Goal: Task Accomplishment & Management: Complete application form

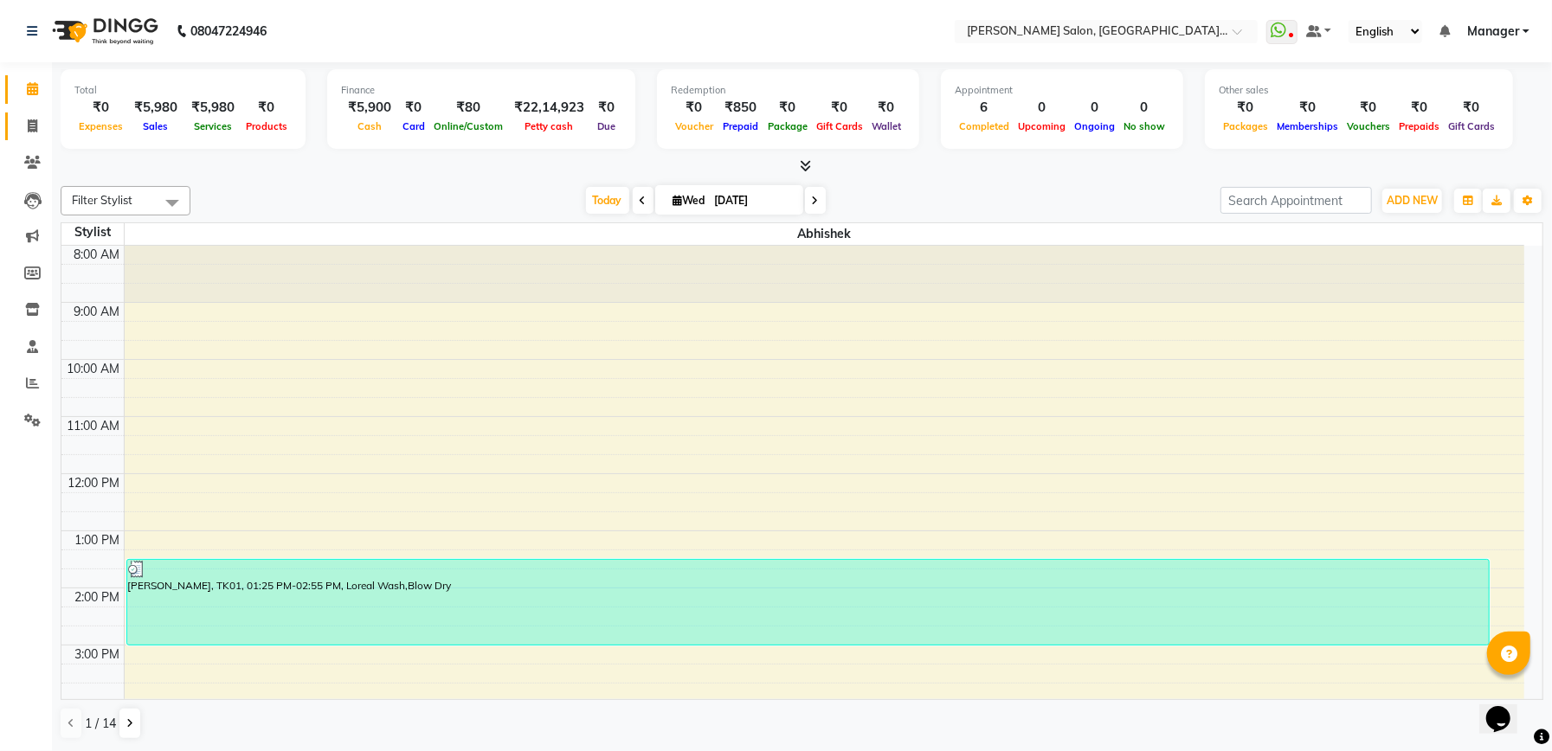
click at [24, 136] on link "Invoice" at bounding box center [26, 127] width 42 height 29
select select "service"
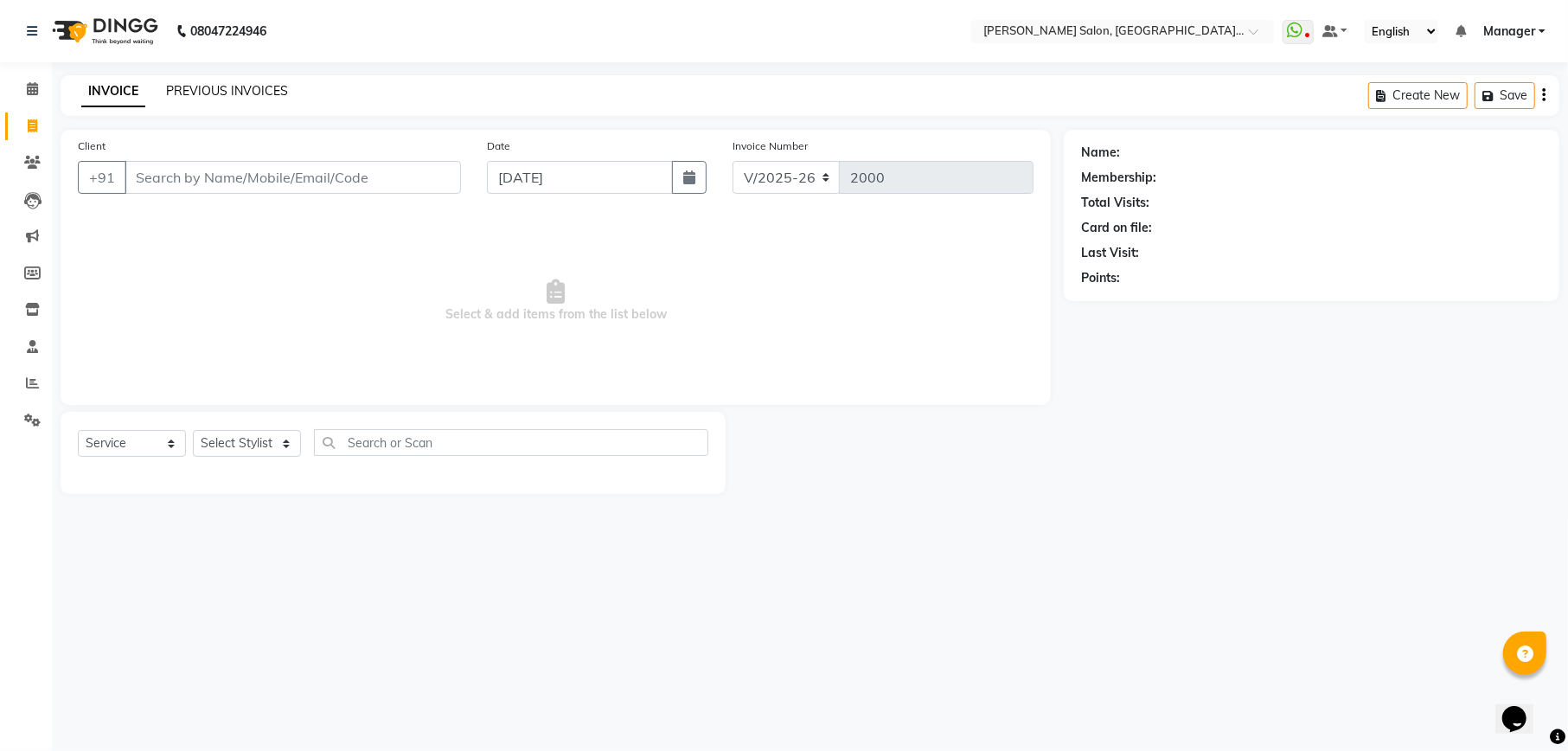
click at [202, 91] on link "PREVIOUS INVOICES" at bounding box center [227, 91] width 122 height 16
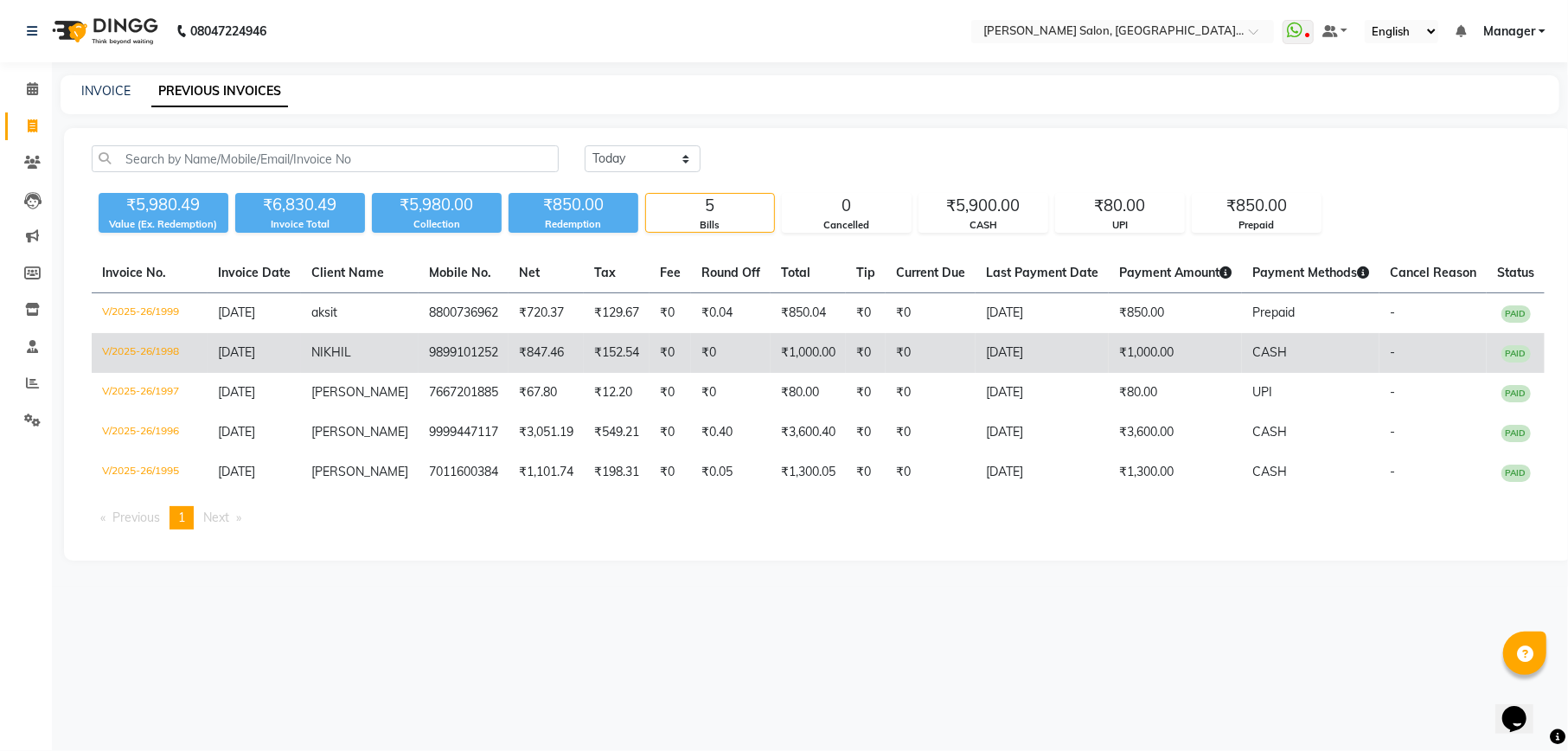
click at [564, 346] on td "₹847.46" at bounding box center [546, 353] width 75 height 40
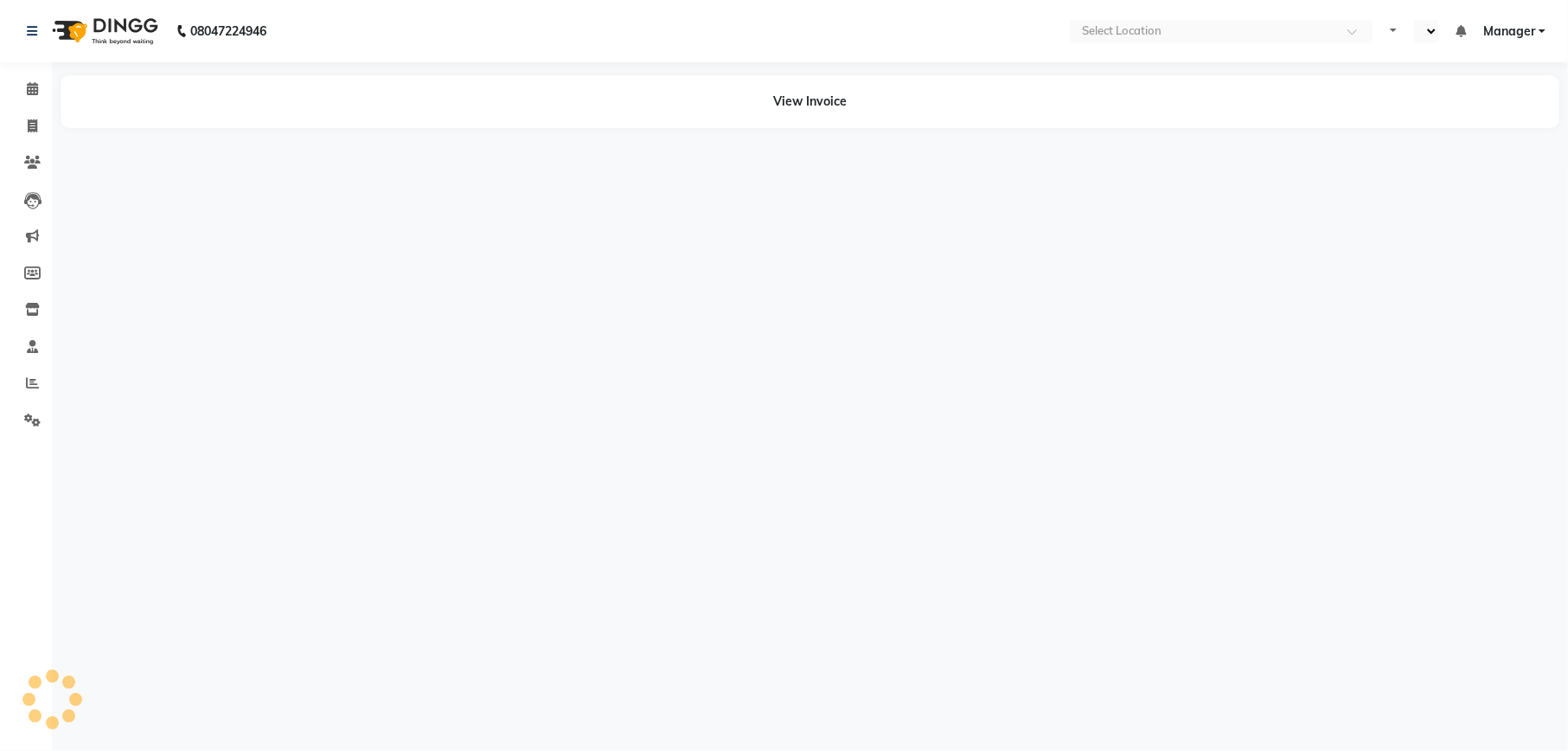
select select "en"
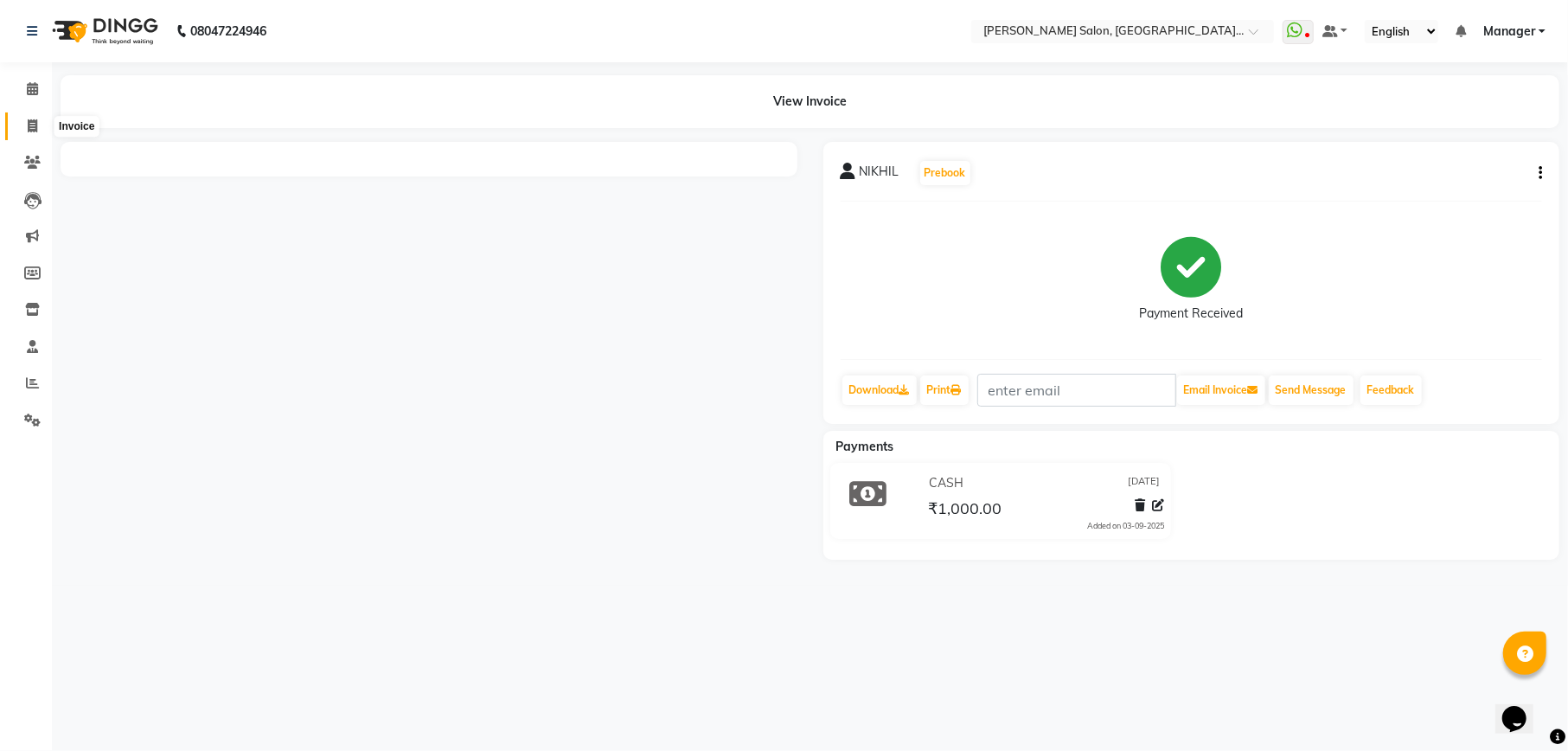
click at [35, 126] on icon at bounding box center [33, 125] width 10 height 13
select select "6961"
select select "service"
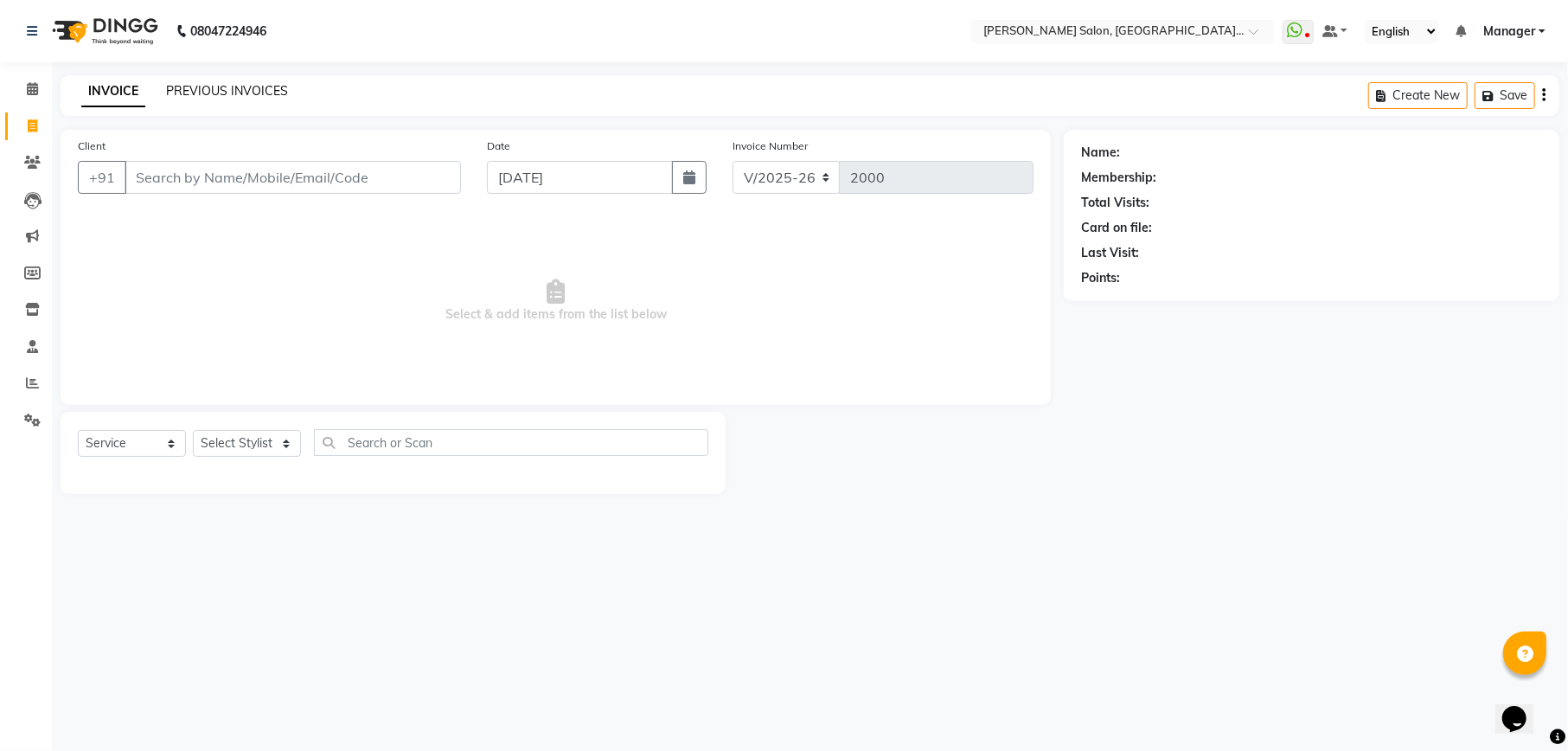
click at [222, 94] on link "PREVIOUS INVOICES" at bounding box center [227, 91] width 122 height 16
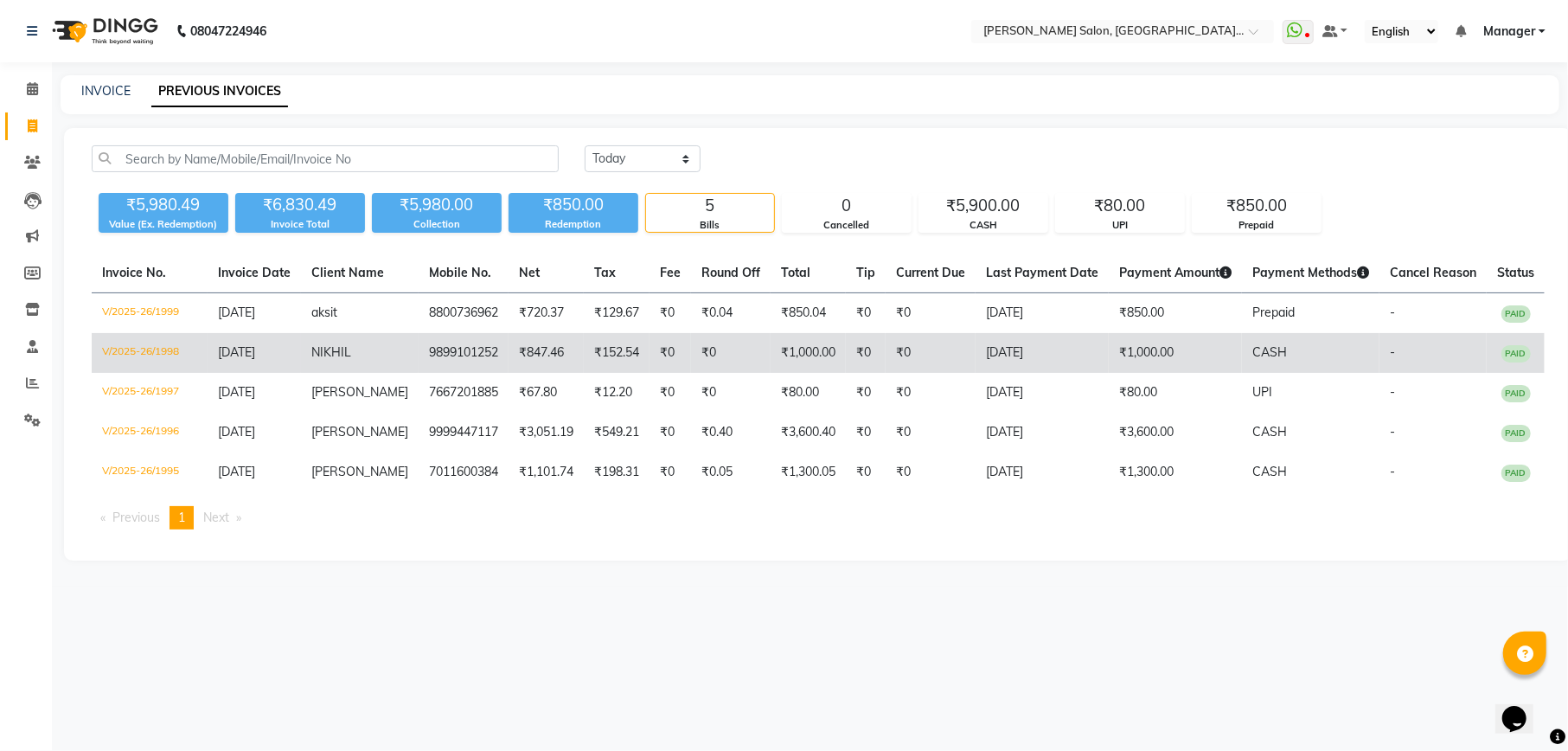
click at [510, 353] on td "₹847.46" at bounding box center [546, 353] width 75 height 40
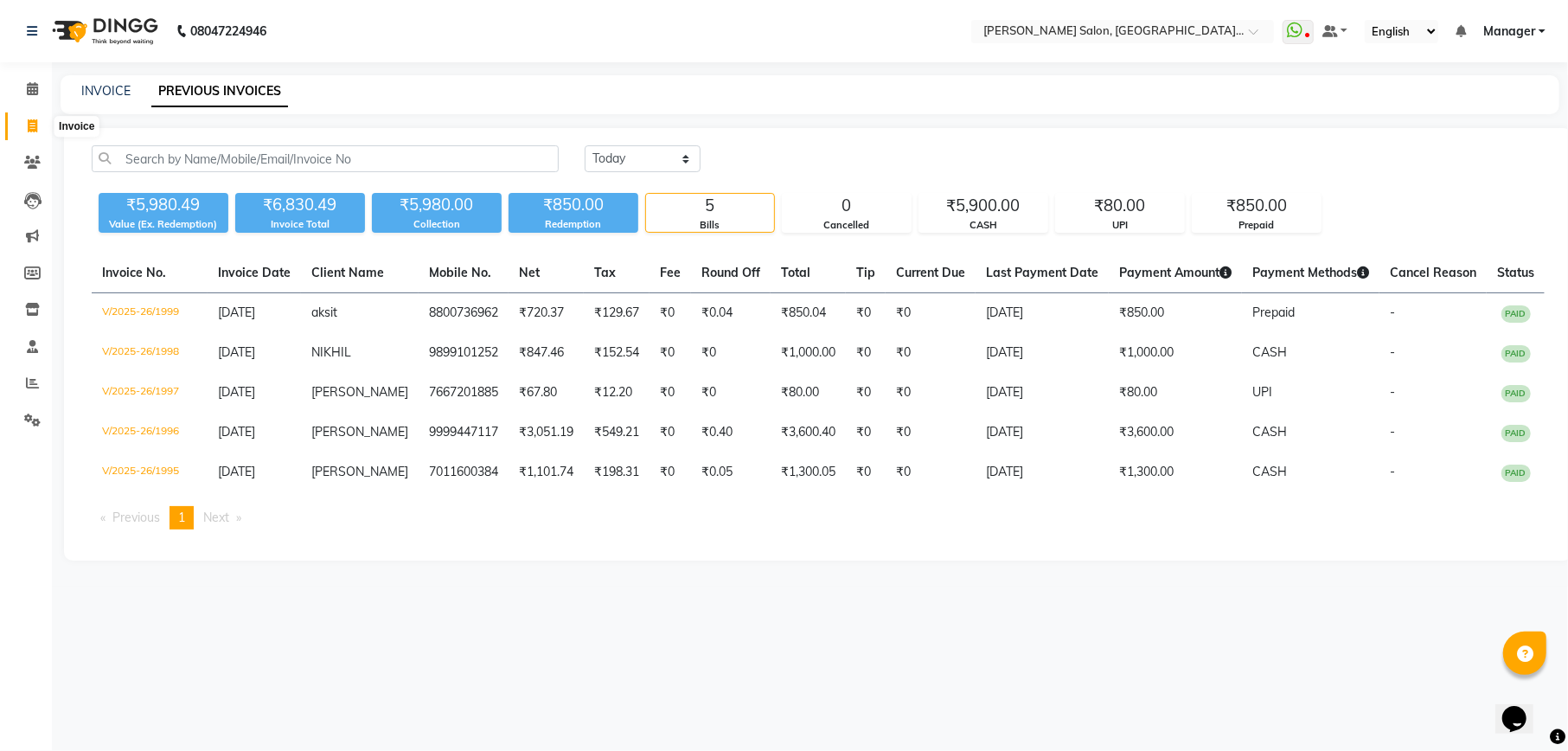
click at [35, 119] on icon at bounding box center [33, 125] width 10 height 13
select select "service"
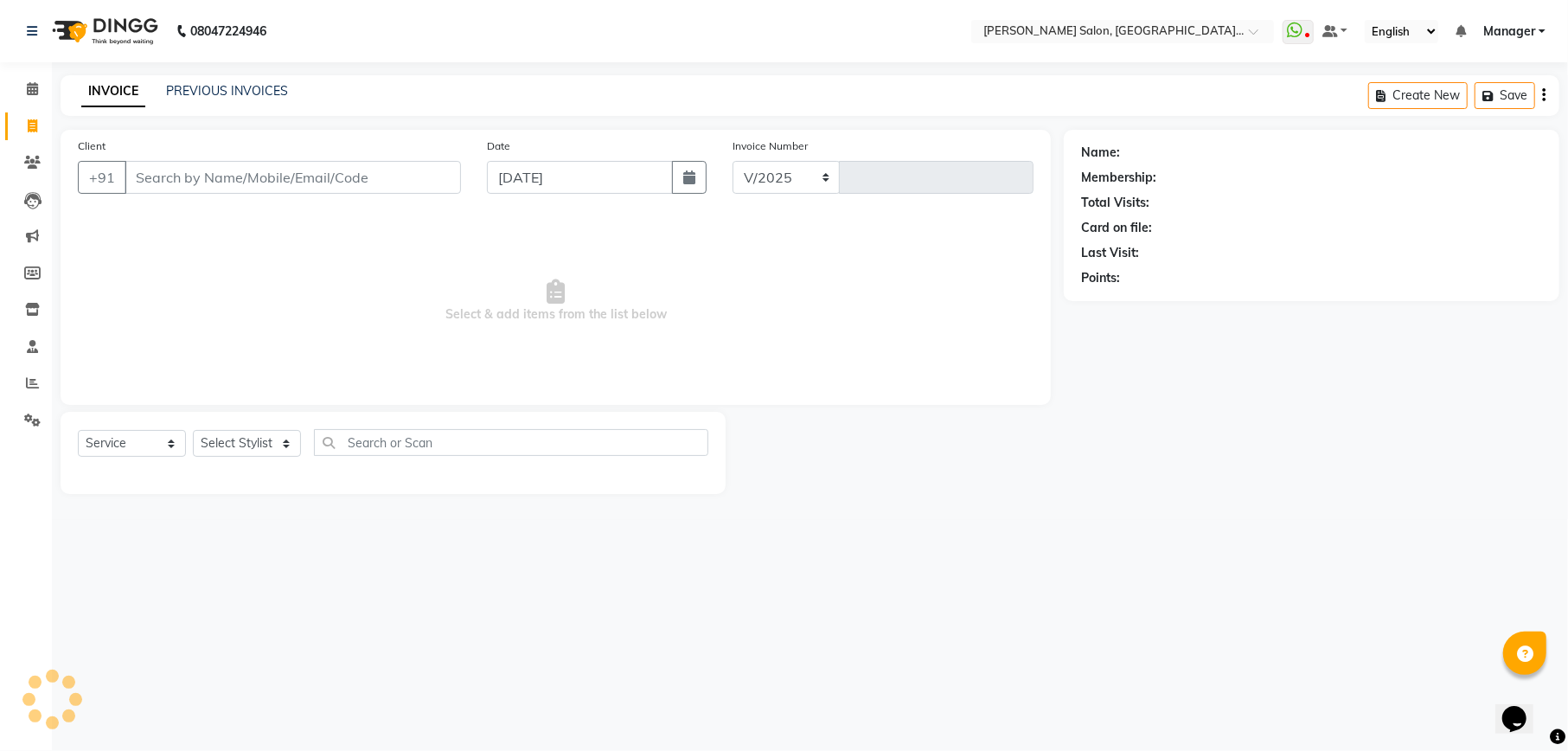
select select "6961"
type input "2000"
drag, startPoint x: 213, startPoint y: 158, endPoint x: 164, endPoint y: 177, distance: 52.6
click at [164, 177] on input "Client" at bounding box center [293, 177] width 337 height 33
paste input "9899101252"
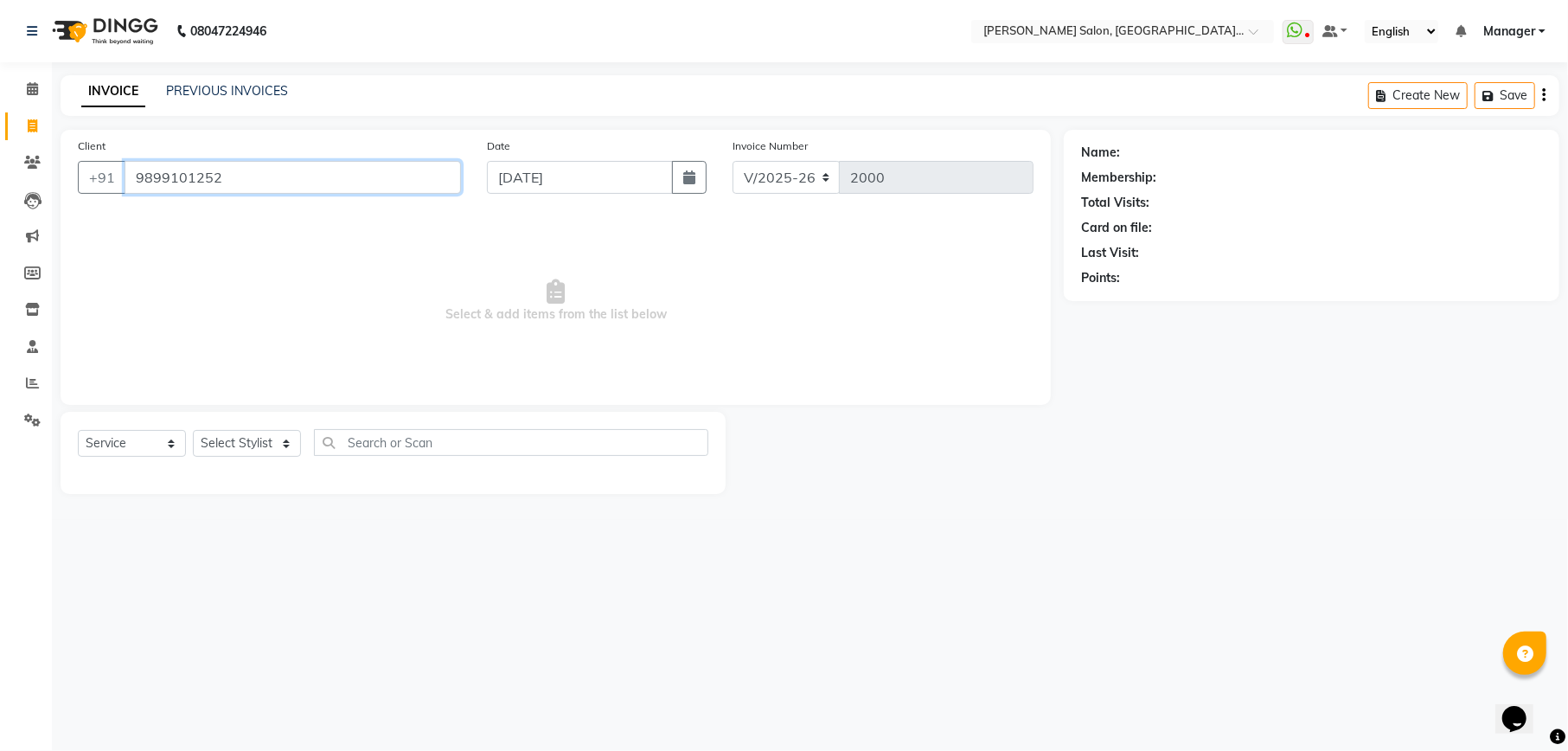
type input "9899101252"
click at [1142, 147] on link "Nikhil" at bounding box center [1137, 153] width 29 height 18
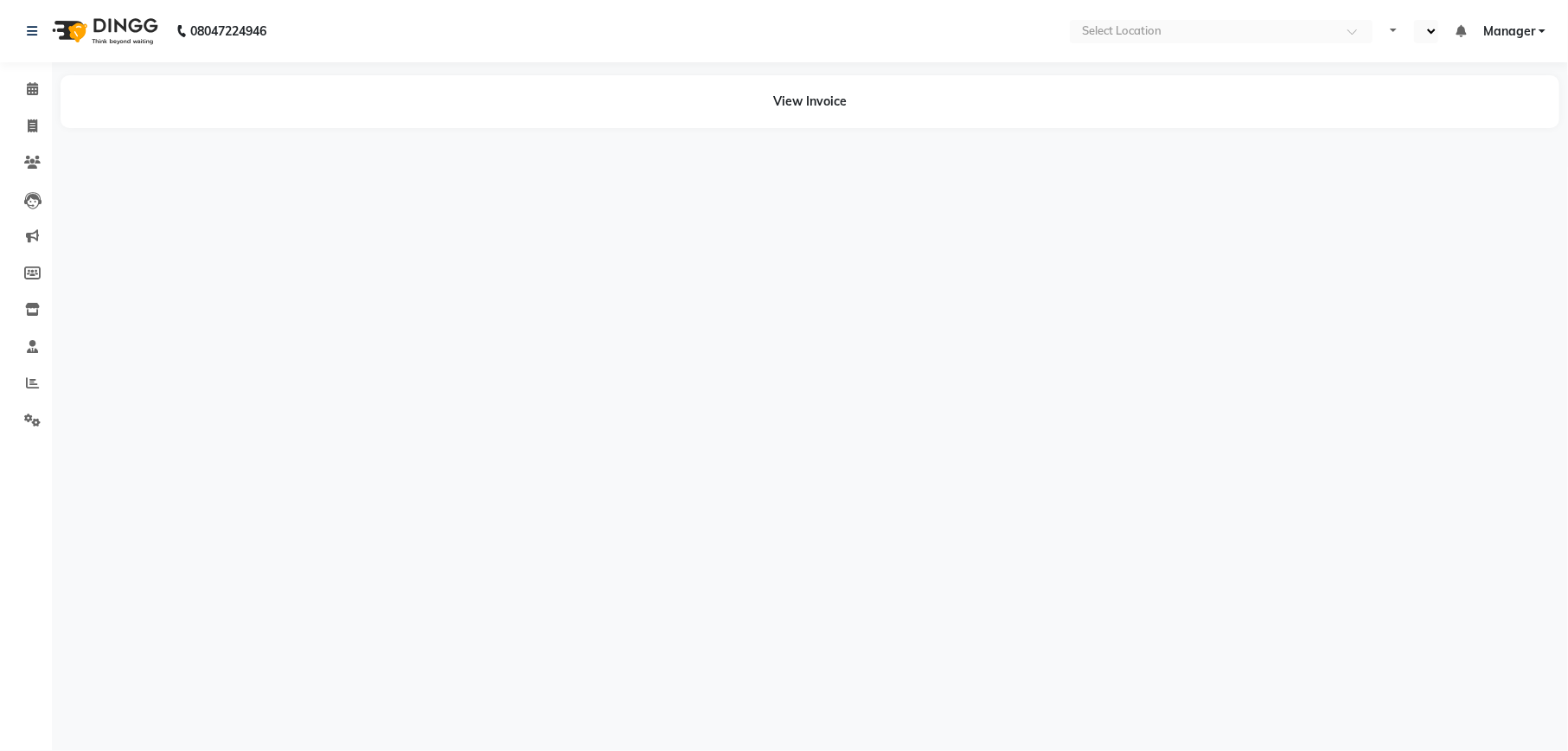
select select "en"
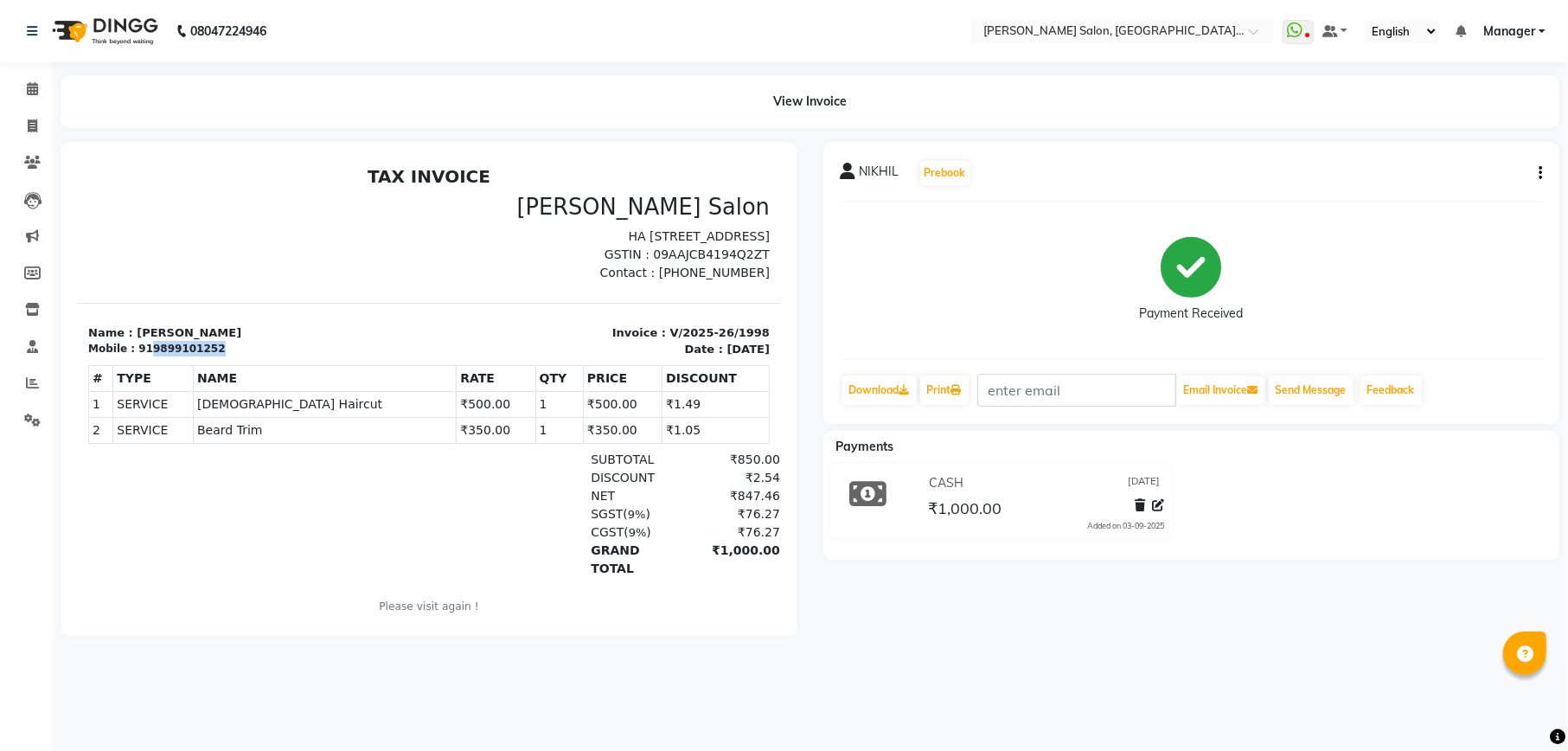
drag, startPoint x: 209, startPoint y: 346, endPoint x: 142, endPoint y: 354, distance: 67.5
click at [142, 354] on div "Mobile : 919899101252" at bounding box center [252, 348] width 331 height 16
drag, startPoint x: 59, startPoint y: 191, endPoint x: 187, endPoint y: 177, distance: 128.8
click at [430, 57] on nav "08047224946 Select Location × [PERSON_NAME][GEOGRAPHIC_DATA], Sr 104 WhatsApp S…" at bounding box center [784, 31] width 1568 height 62
drag, startPoint x: 243, startPoint y: 345, endPoint x: 141, endPoint y: 347, distance: 102.0
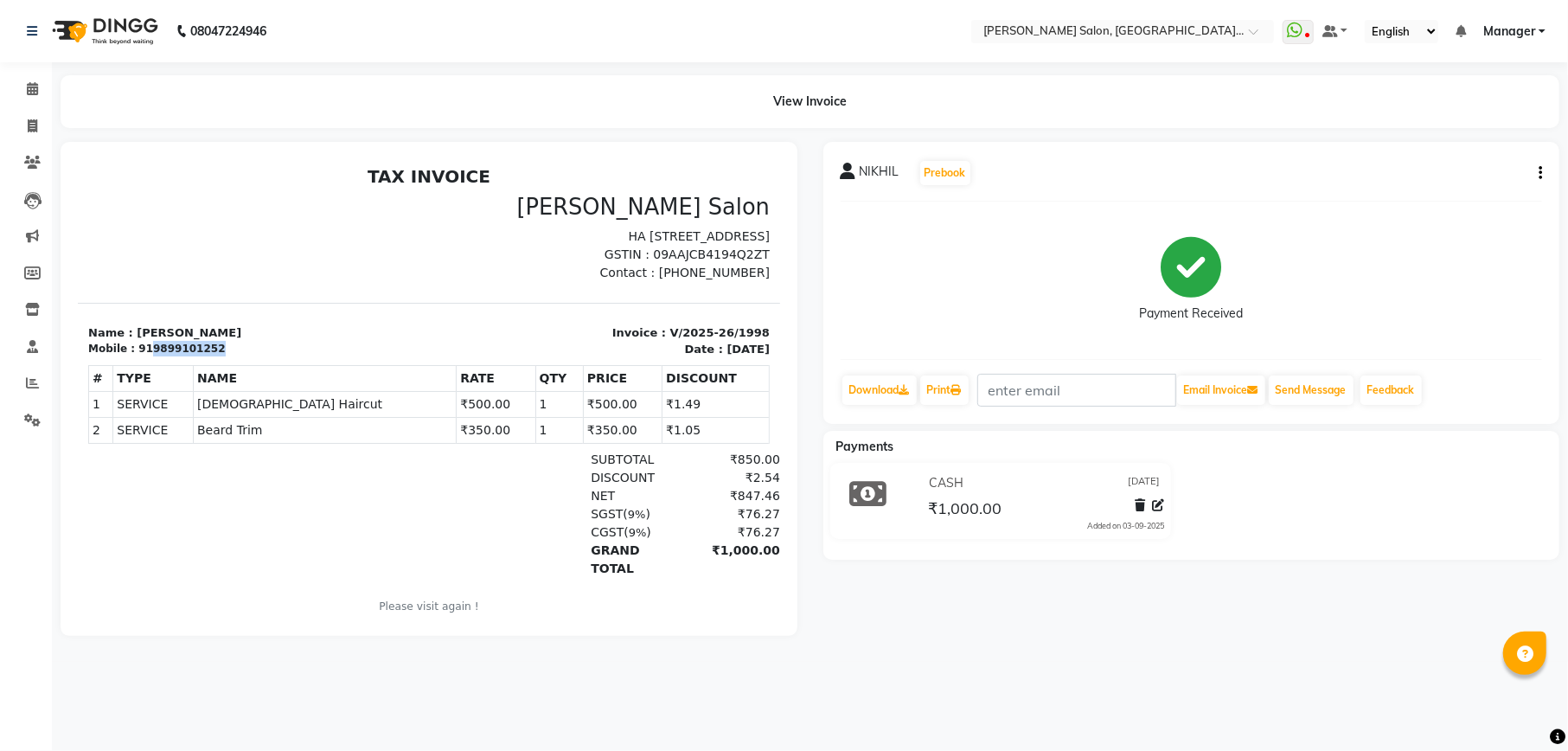
click at [141, 347] on div "Mobile : 919899101252" at bounding box center [252, 348] width 331 height 16
copy div "9899101252"
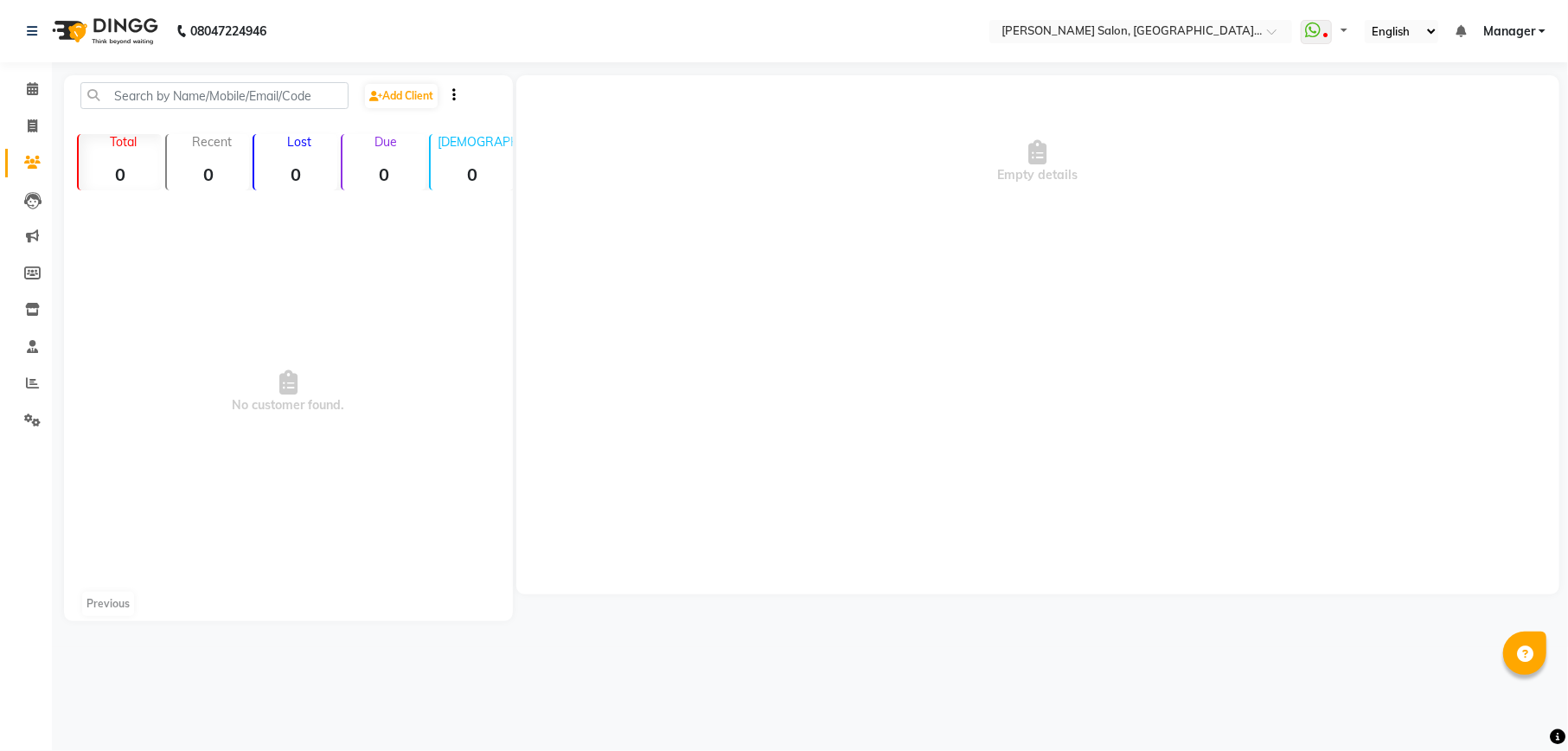
select select "en"
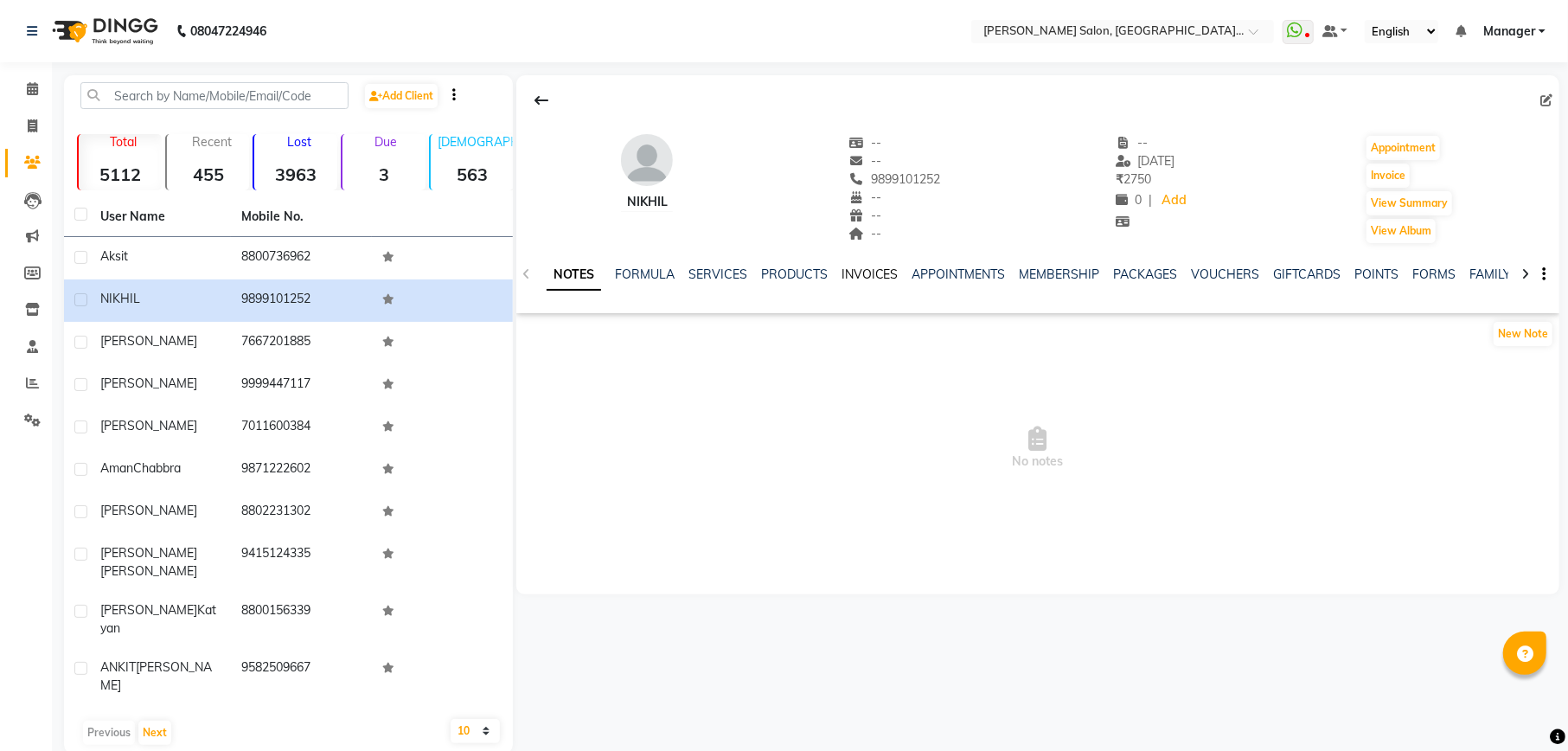
click at [866, 270] on link "INVOICES" at bounding box center [869, 275] width 57 height 16
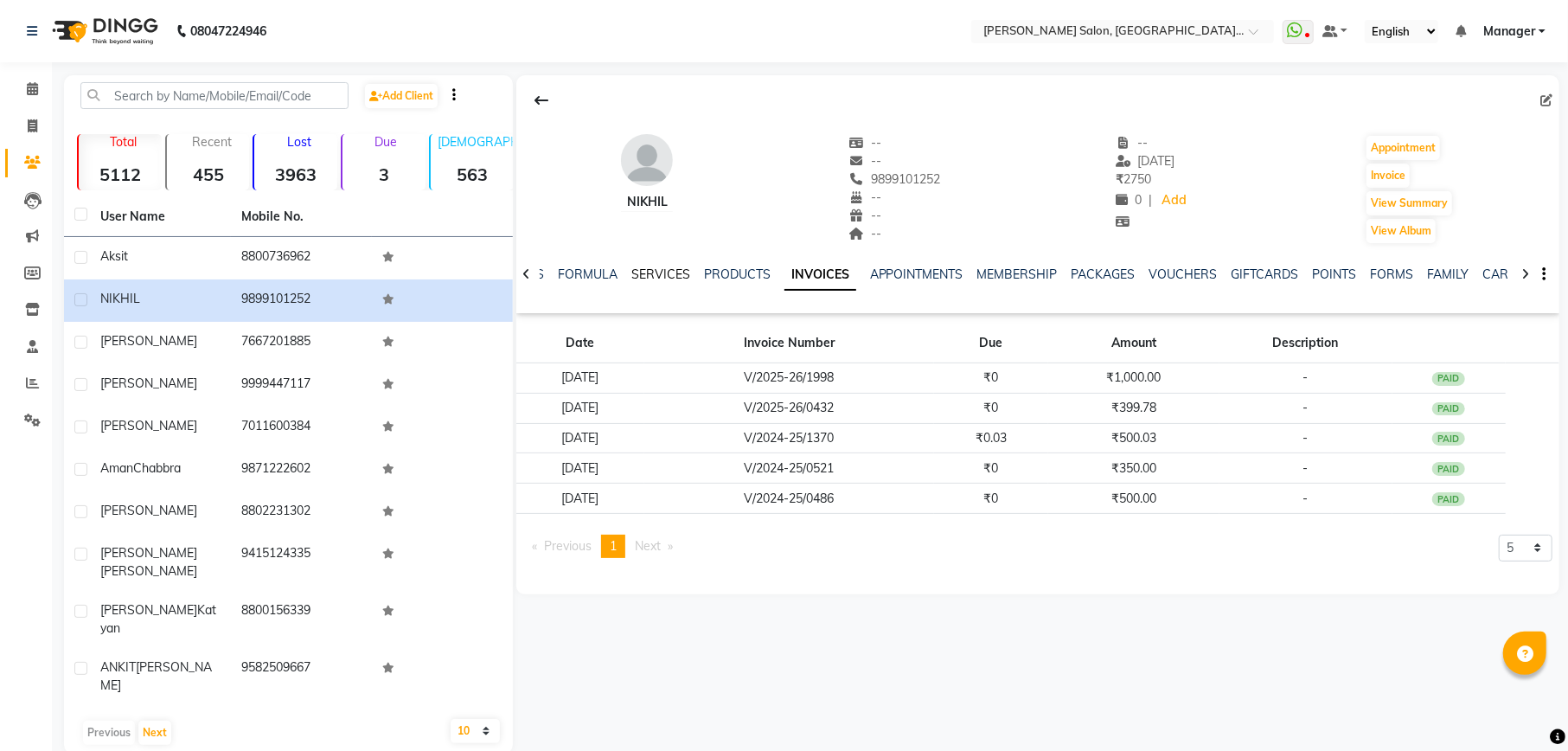
click at [663, 272] on link "SERVICES" at bounding box center [661, 275] width 59 height 16
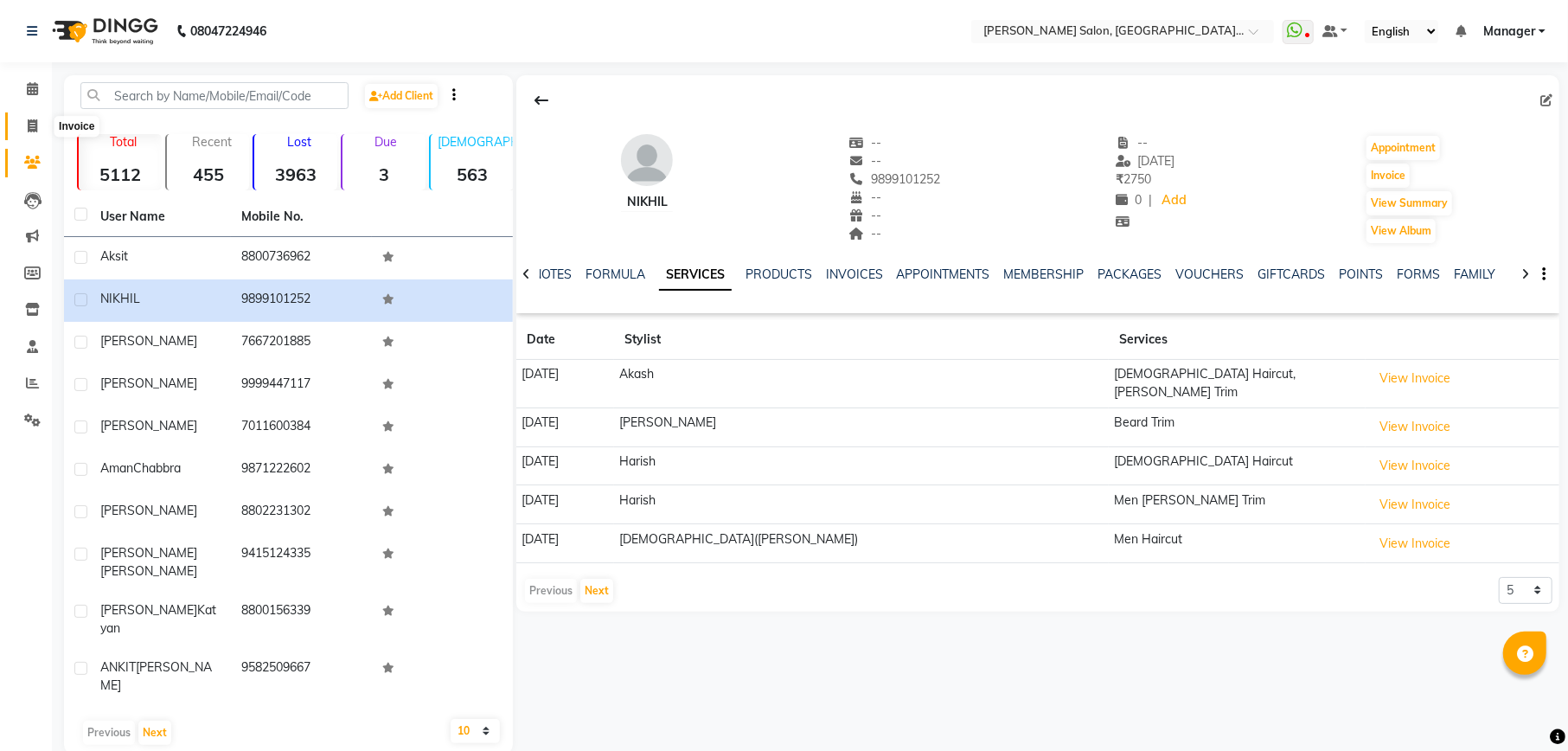
click at [28, 121] on icon at bounding box center [33, 125] width 10 height 13
select select "service"
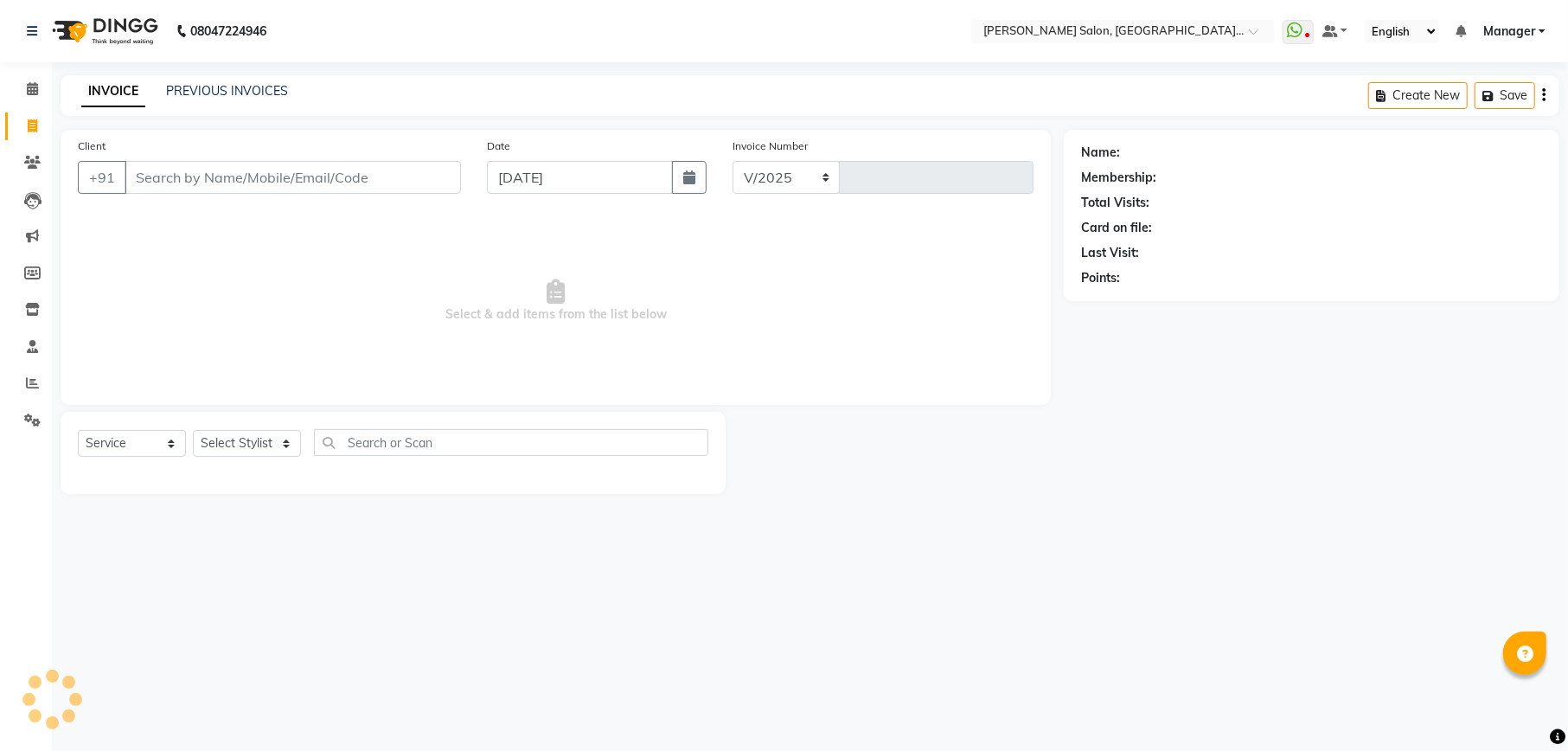
select select "6961"
type input "2000"
type input "9999569161"
click at [424, 178] on span "Add Client" at bounding box center [417, 177] width 68 height 17
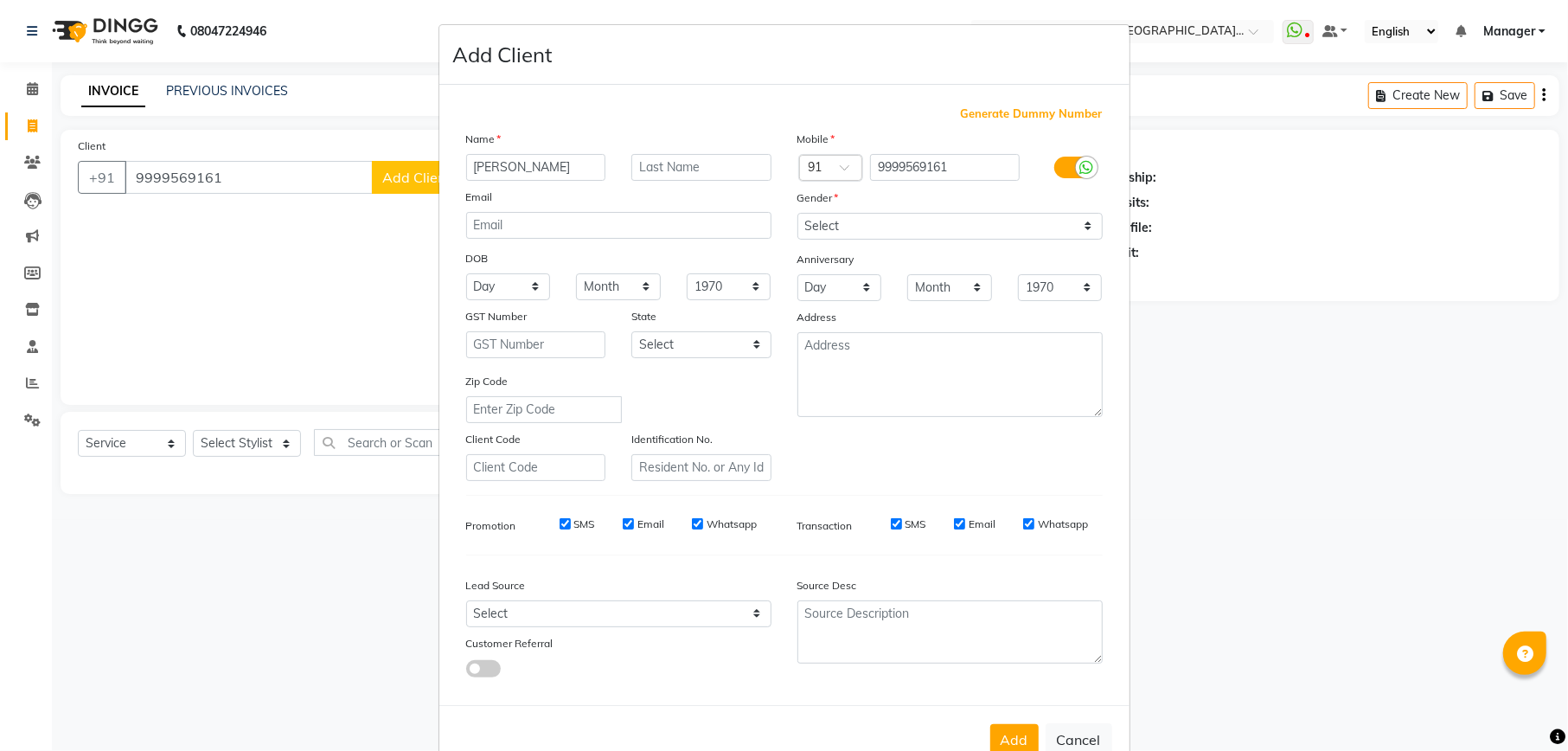
type input "pryanka"
click at [921, 233] on select "Select Male Female Other Prefer Not To Say" at bounding box center [950, 226] width 306 height 27
select select "female"
click at [797, 213] on select "Select Male Female Other Prefer Not To Say" at bounding box center [950, 226] width 306 height 27
drag, startPoint x: 562, startPoint y: 609, endPoint x: 562, endPoint y: 596, distance: 13.0
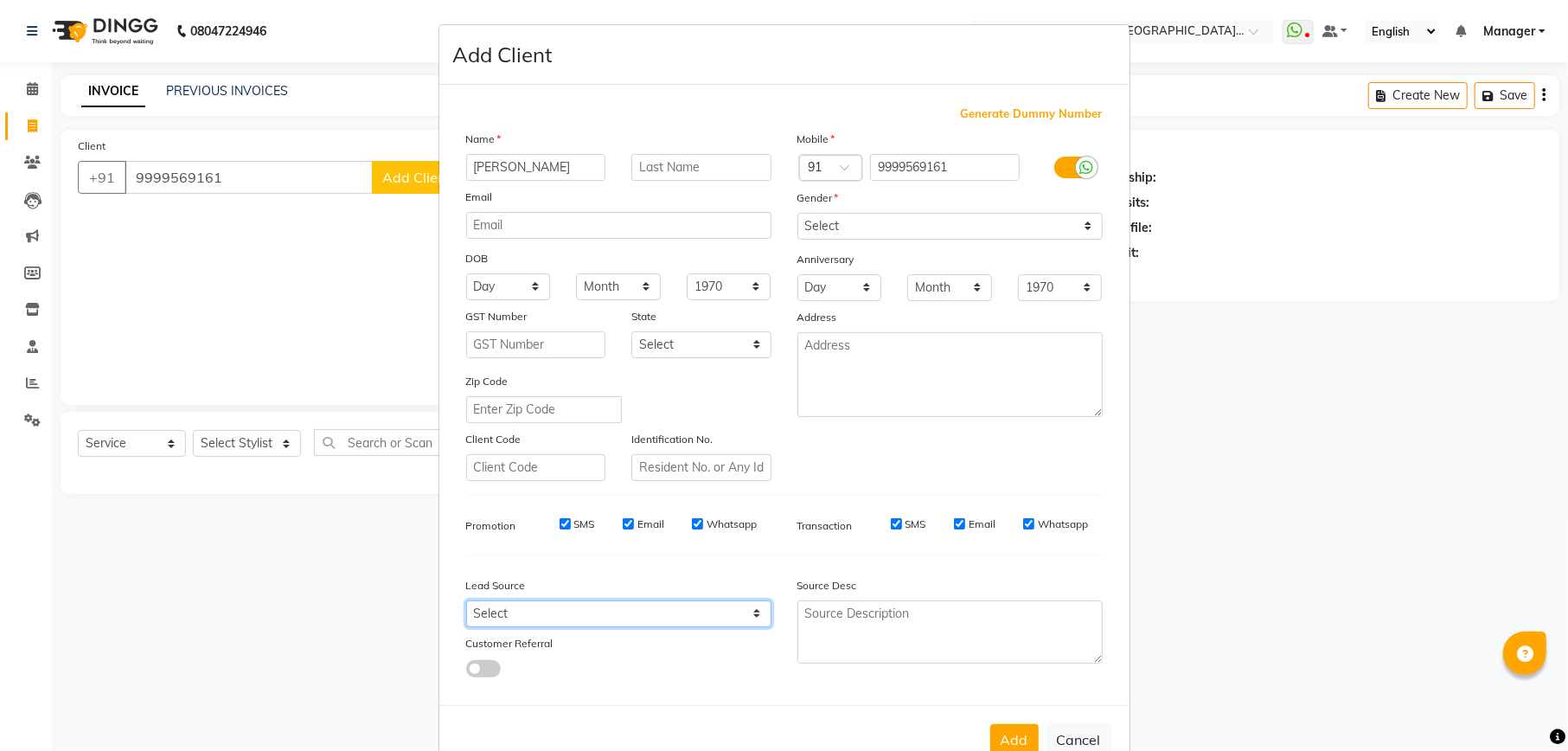
click at [562, 609] on select "Select Walk-in Referral Internet Friend Word of Mouth Advertisement Facebook Ju…" at bounding box center [620, 614] width 306 height 27
select select "48482"
click at [467, 601] on select "Select Walk-in Referral Internet Friend Word of Mouth Advertisement Facebook Ju…" at bounding box center [620, 614] width 306 height 27
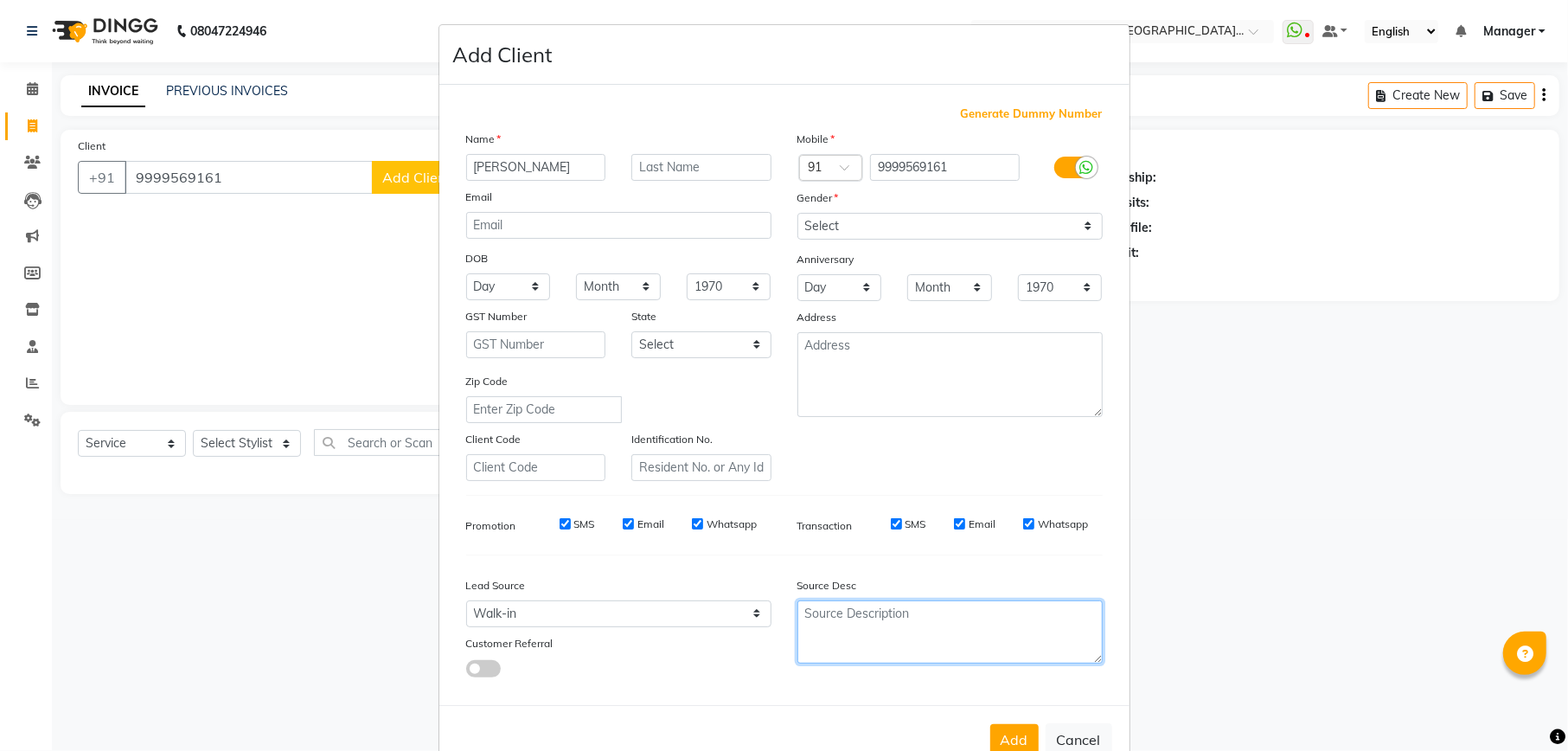
click at [820, 615] on textarea at bounding box center [950, 632] width 306 height 63
type textarea "vikas"
click at [998, 732] on button "Add" at bounding box center [1014, 739] width 48 height 31
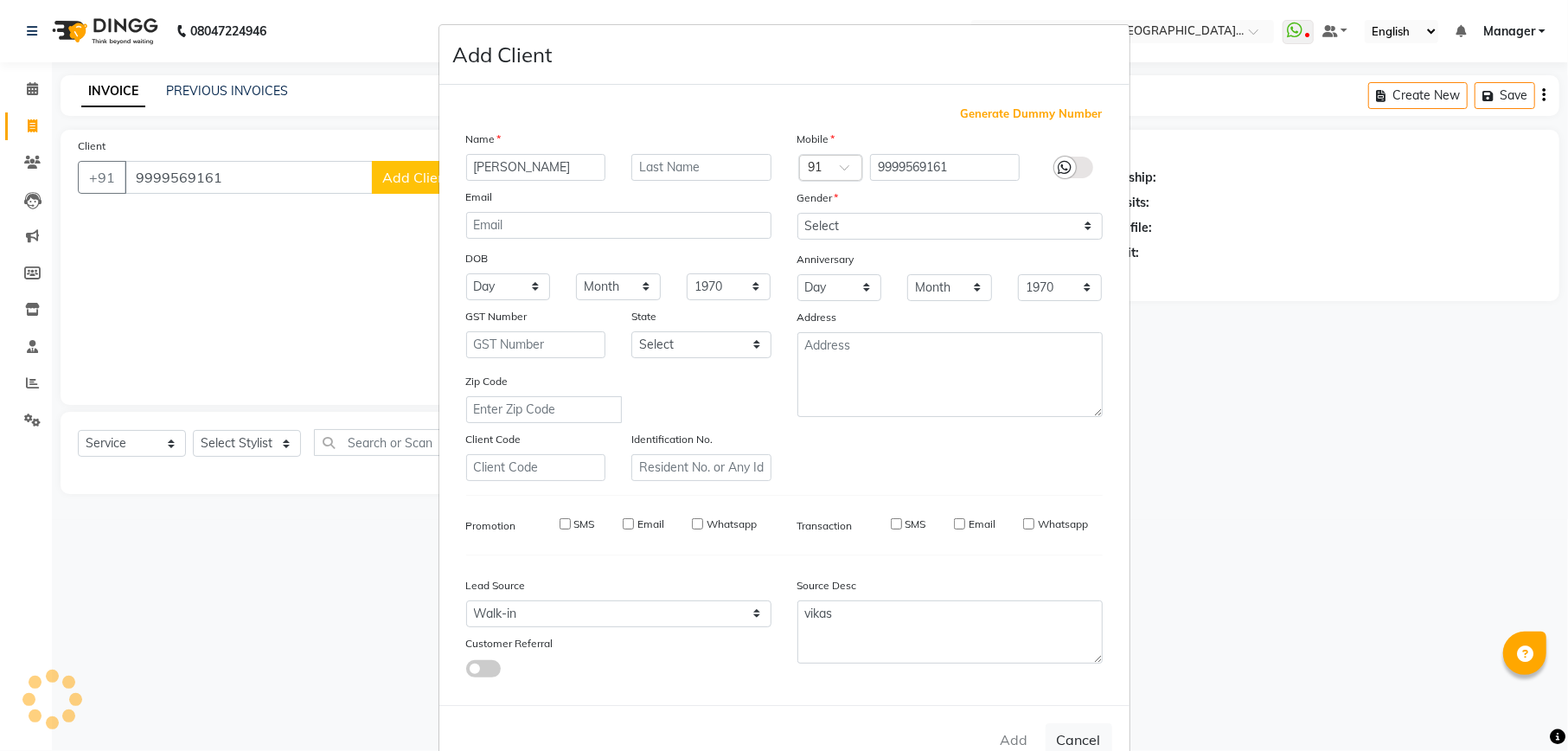
select select
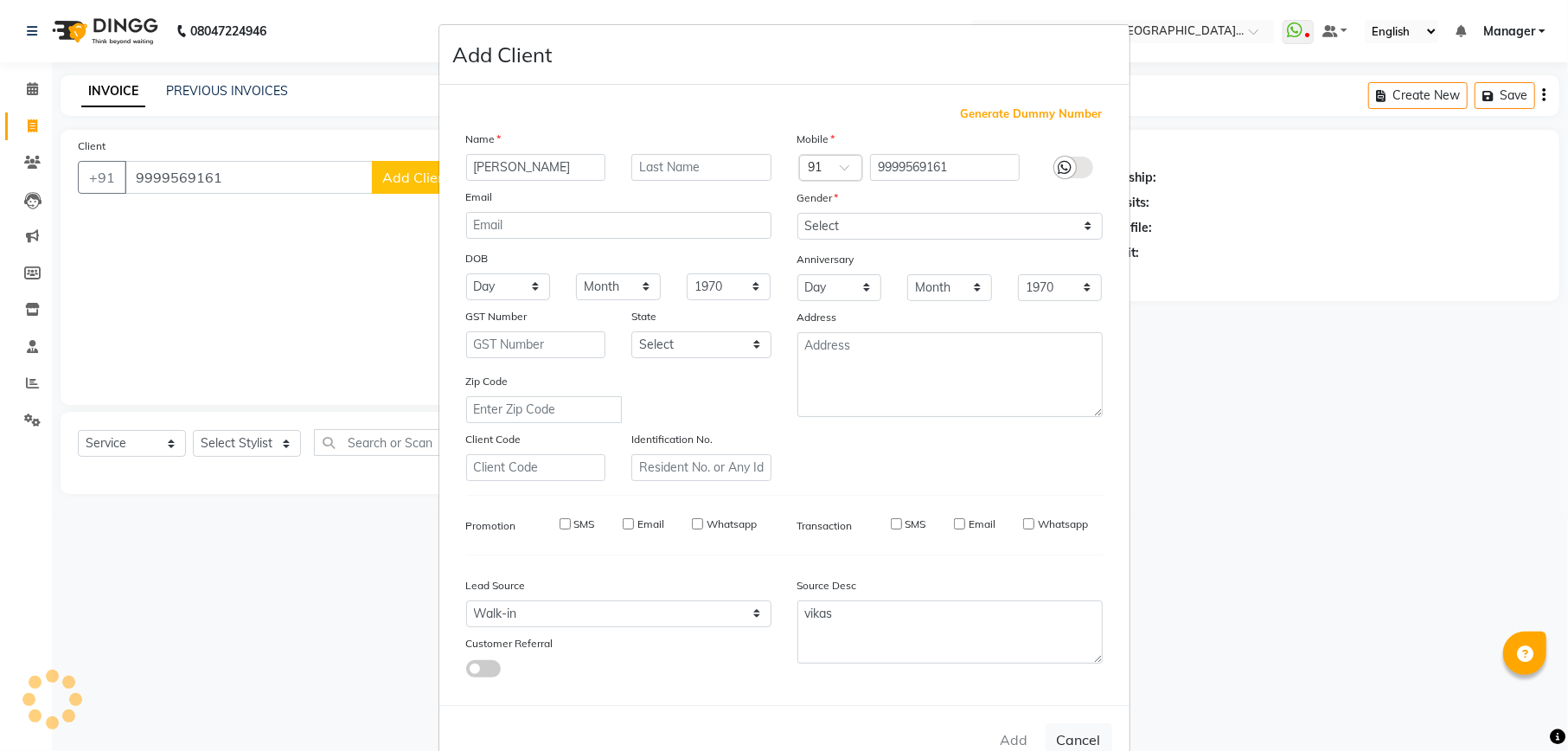
select select
checkbox input "false"
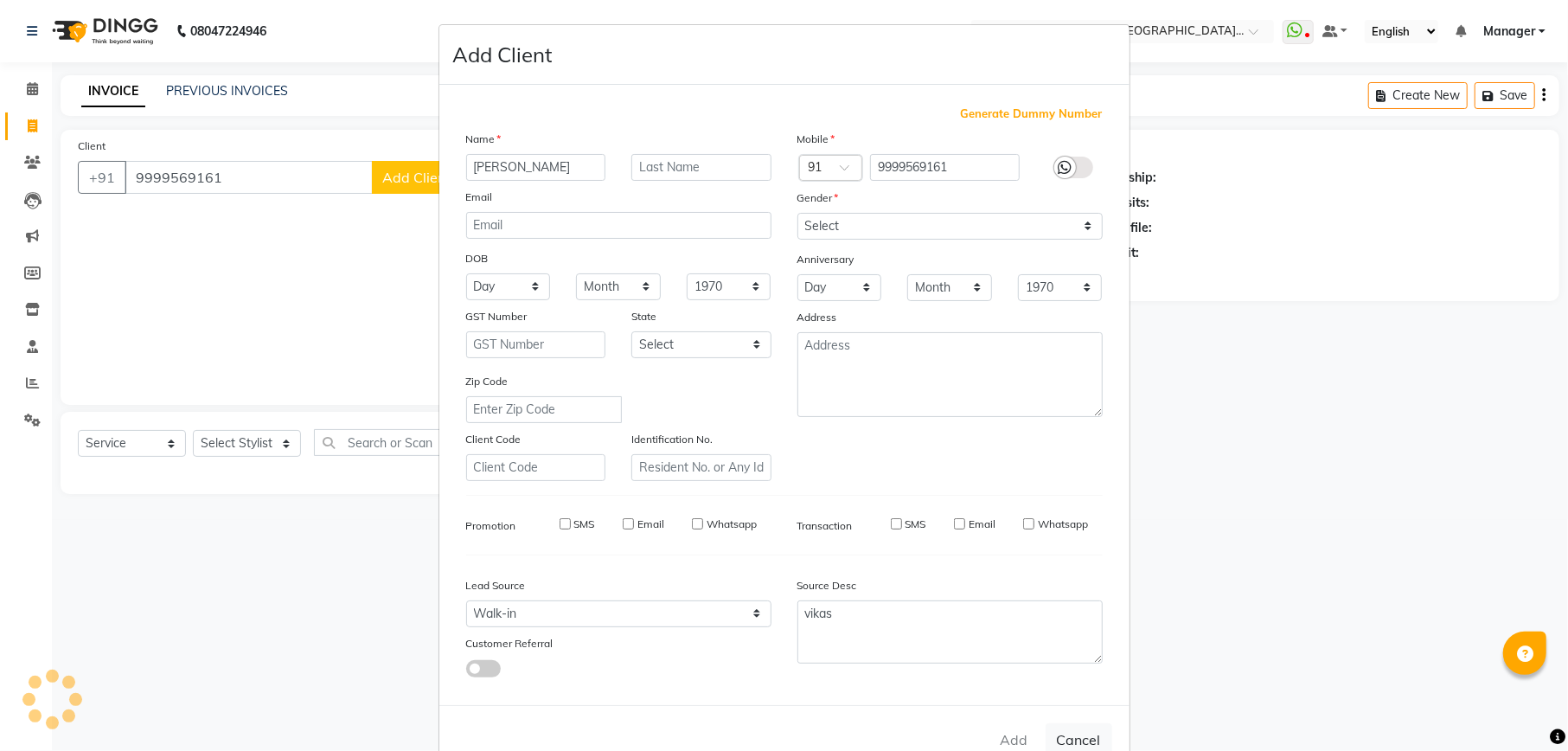
checkbox input "false"
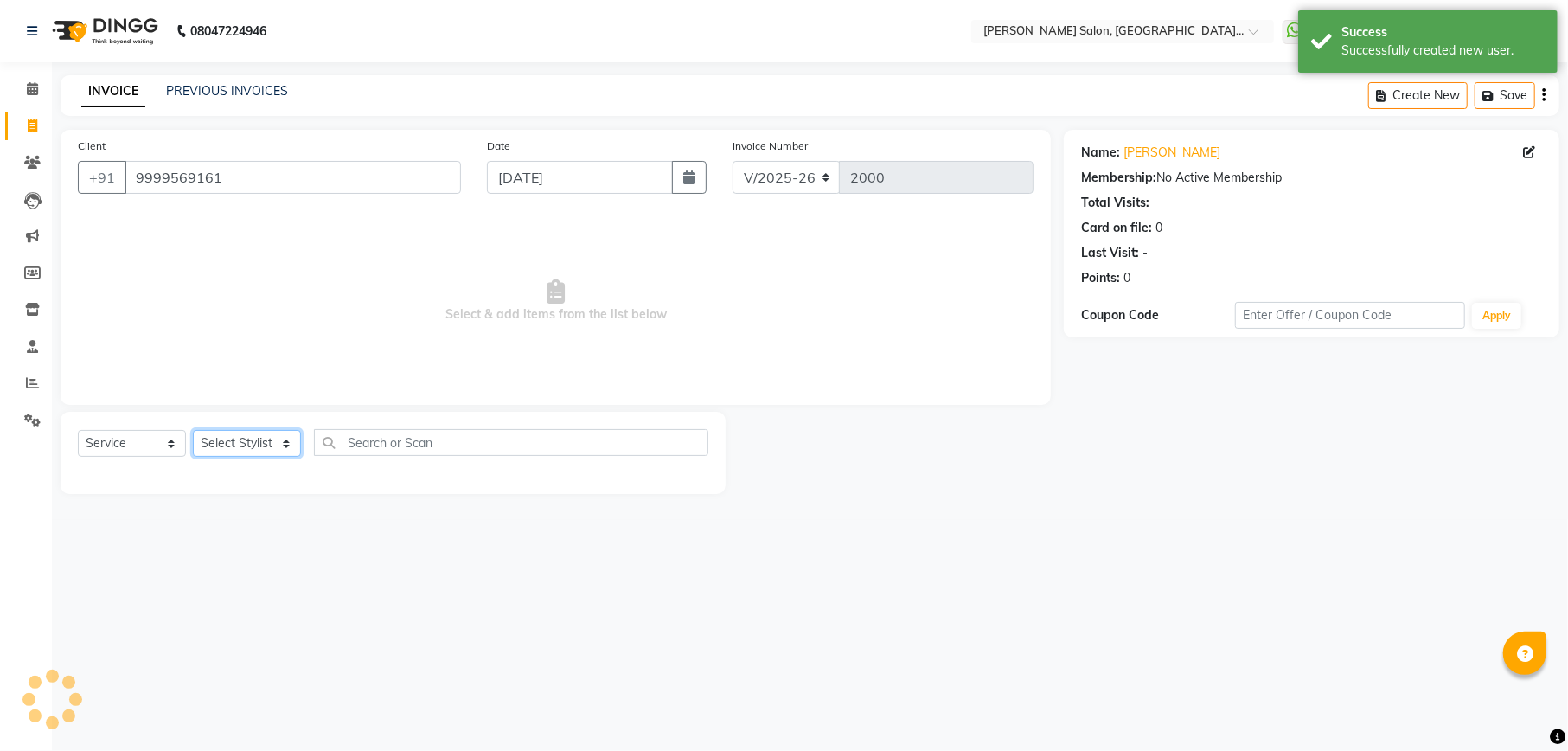
click at [241, 445] on select "Select Stylist Abhishek Ajay Akash Ashish Fayza Krishna Manager Manish NEGI Poo…" at bounding box center [247, 443] width 108 height 27
select select "59020"
click at [193, 430] on select "Select Stylist Abhishek Ajay Akash Ashish Fayza Krishna Manager Manish NEGI Poo…" at bounding box center [247, 443] width 108 height 27
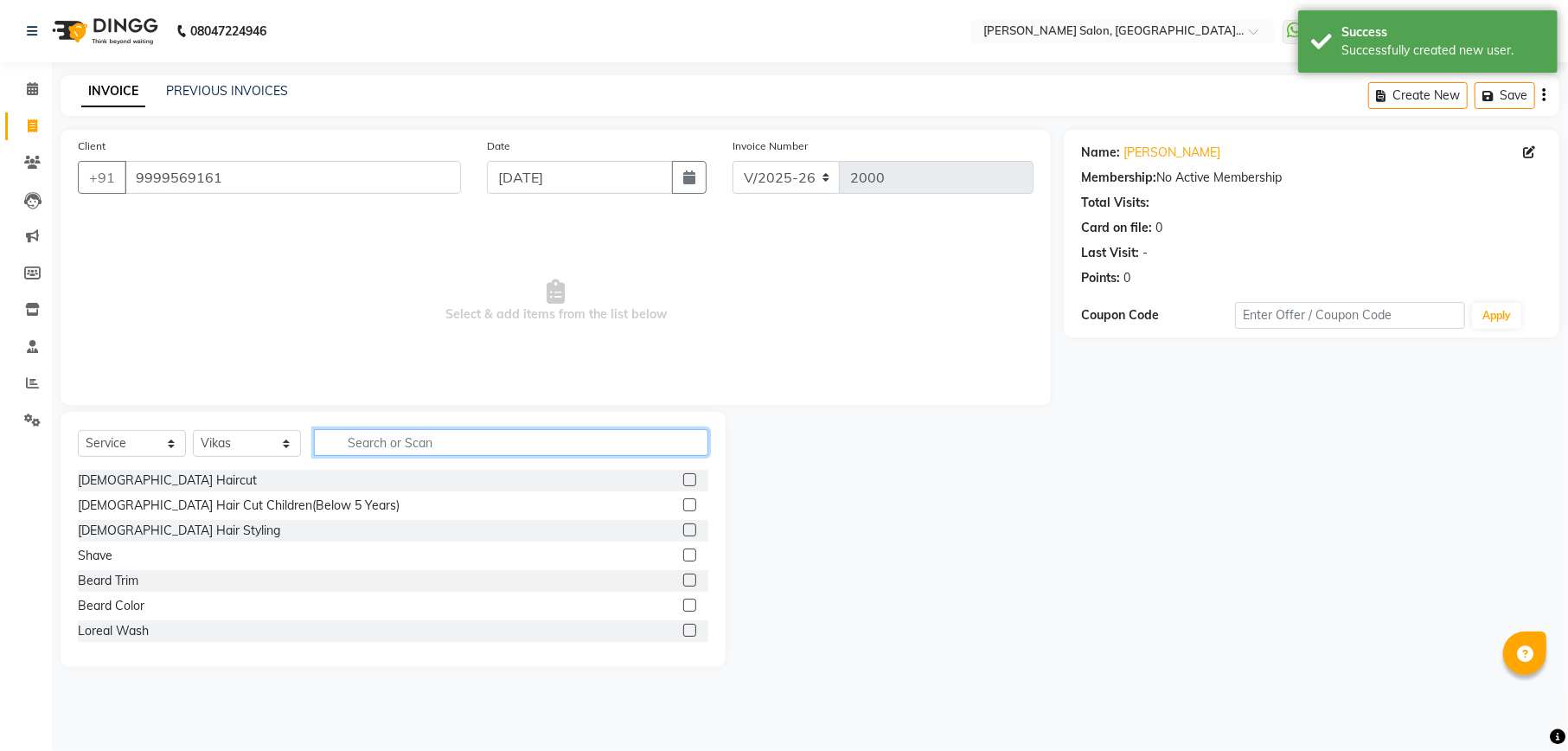
click at [558, 440] on input "text" at bounding box center [511, 442] width 395 height 27
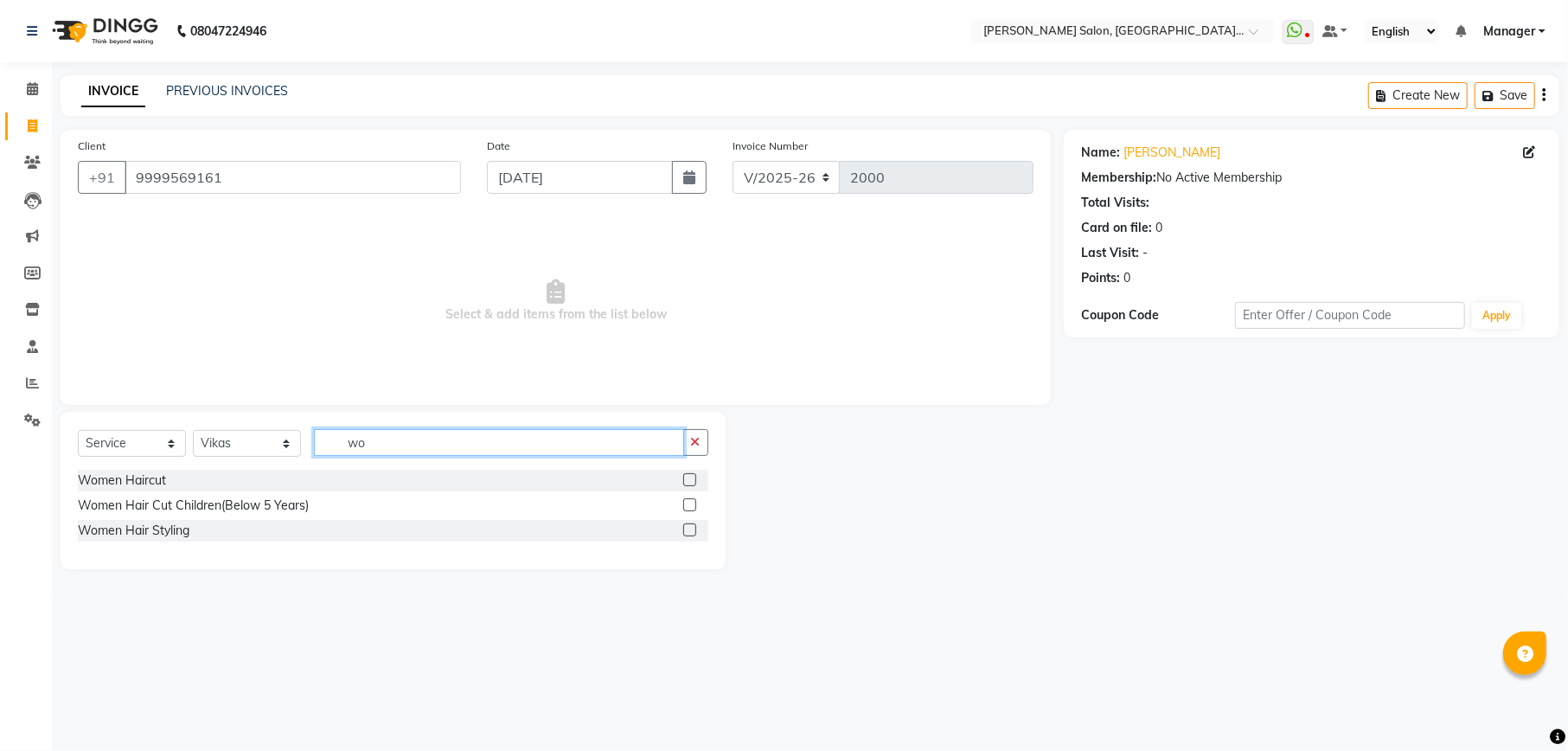
type input "wo"
click at [691, 476] on label at bounding box center [690, 479] width 13 height 13
click at [691, 476] on input "checkbox" at bounding box center [689, 480] width 11 height 11
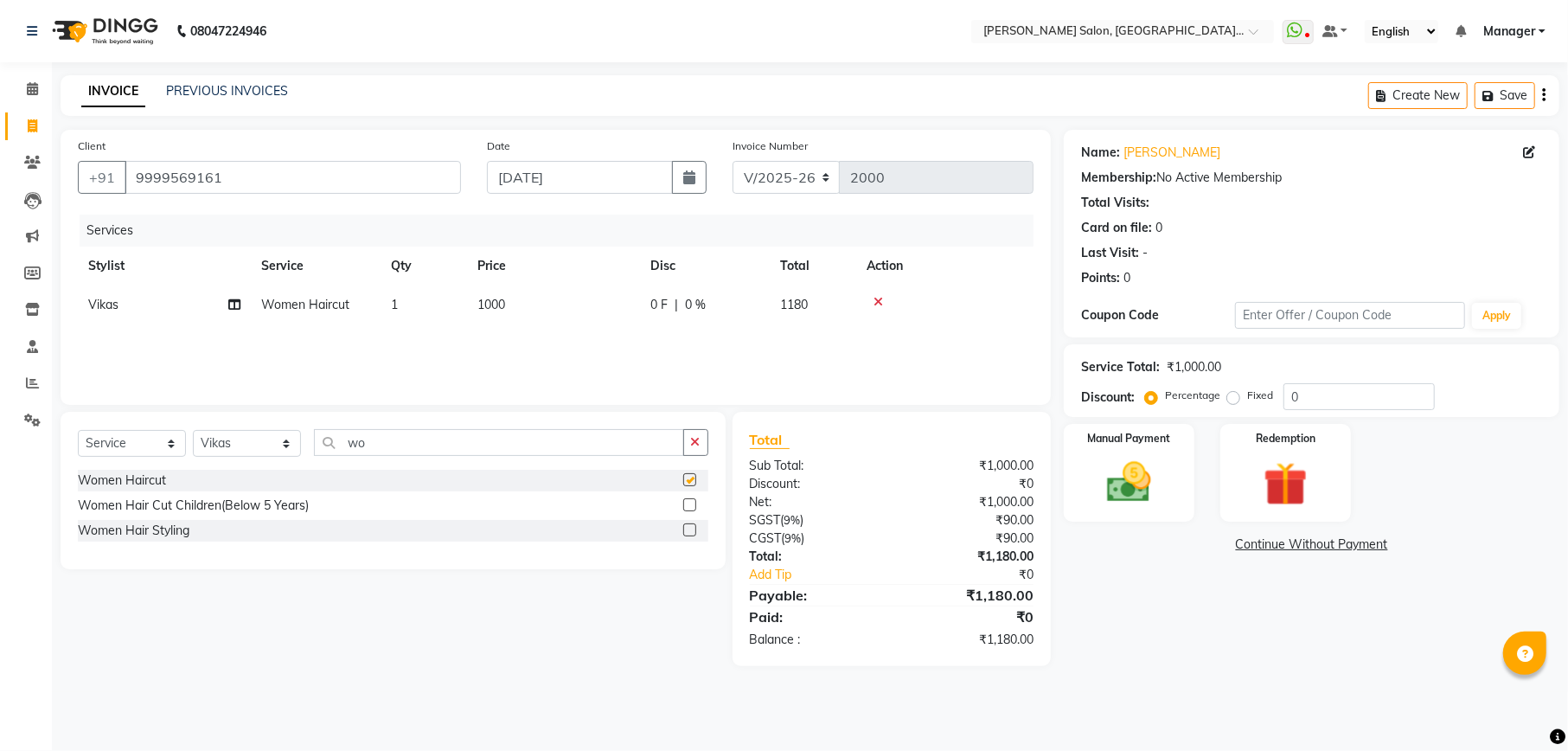
checkbox input "false"
click at [459, 444] on input "wo" at bounding box center [499, 442] width 370 height 27
click at [1337, 406] on input "0" at bounding box center [1358, 396] width 151 height 27
type input "0"
type input "10.2"
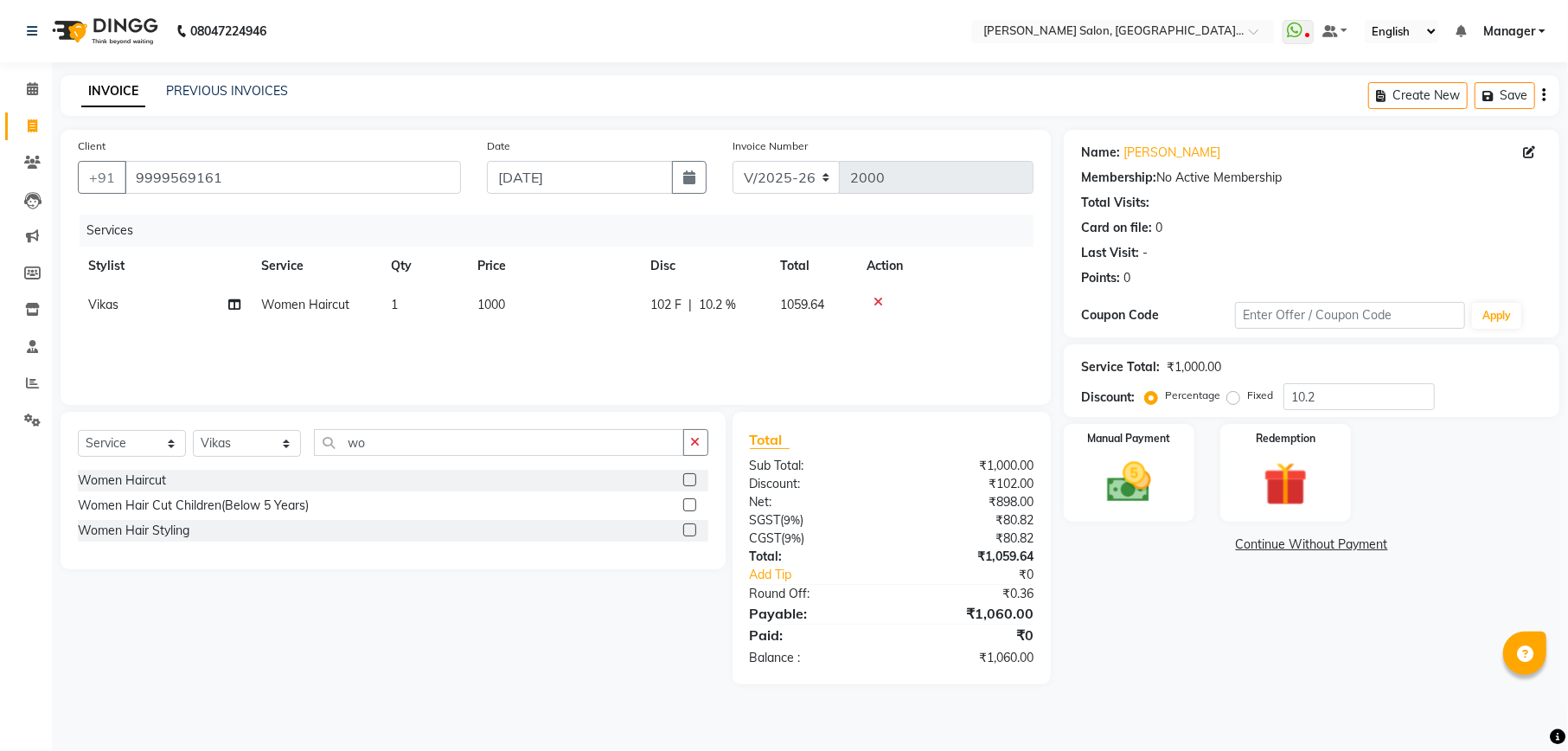
click at [1205, 492] on div "Manual Payment Redemption" at bounding box center [1312, 473] width 522 height 98
click at [1169, 505] on div "Manual Payment" at bounding box center [1129, 473] width 136 height 102
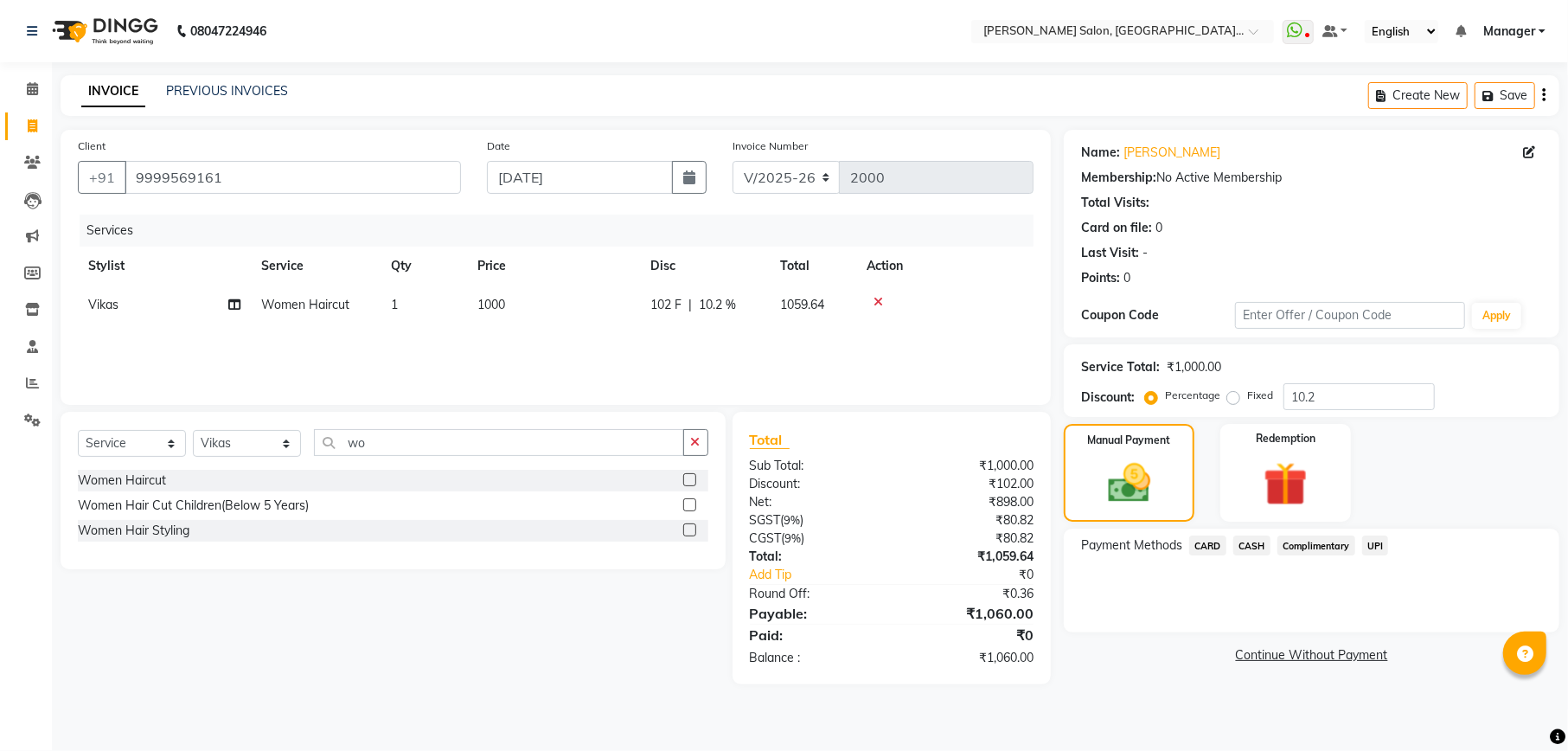
click at [1373, 550] on span "UPI" at bounding box center [1375, 546] width 27 height 20
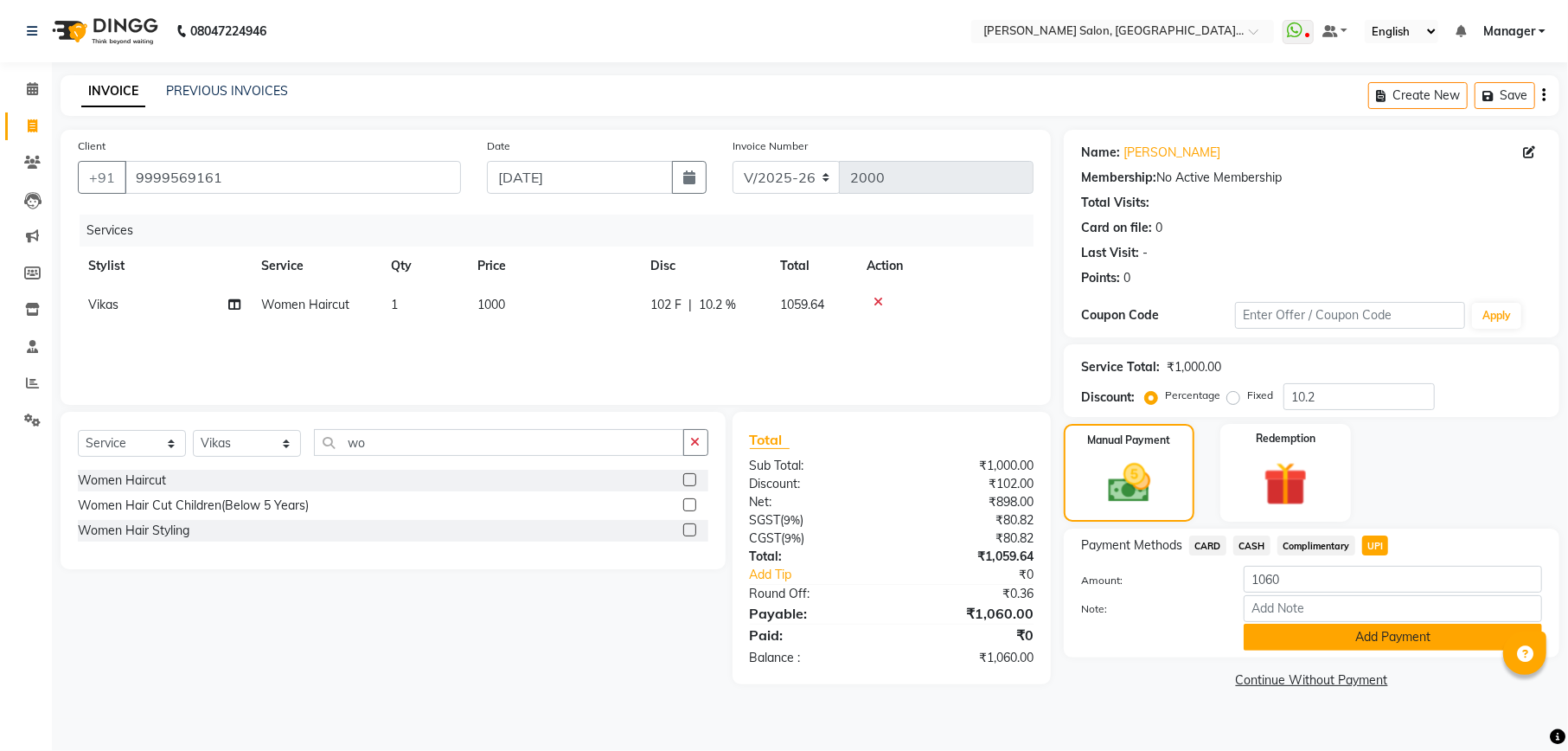
click at [1332, 649] on button "Add Payment" at bounding box center [1393, 637] width 299 height 27
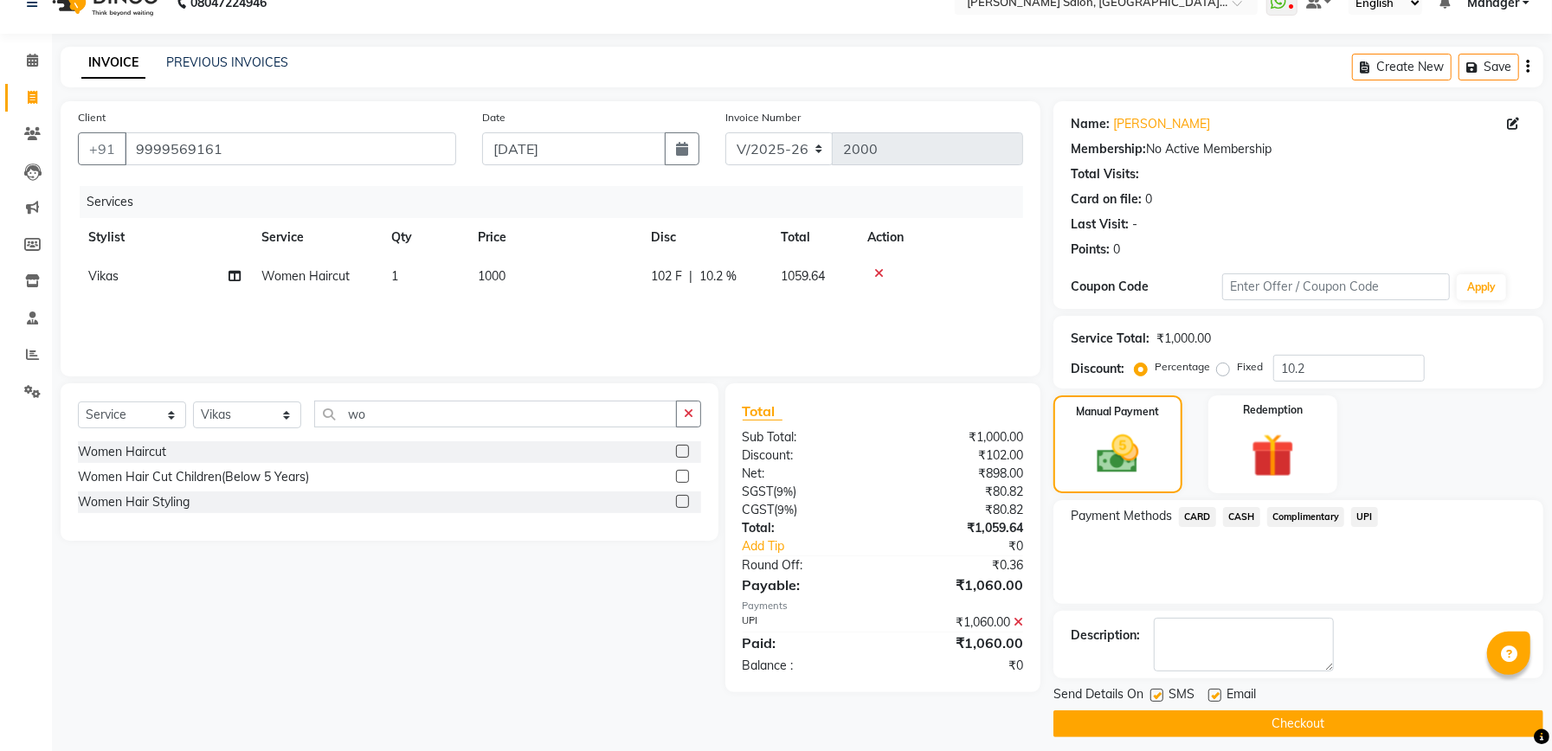
scroll to position [42, 0]
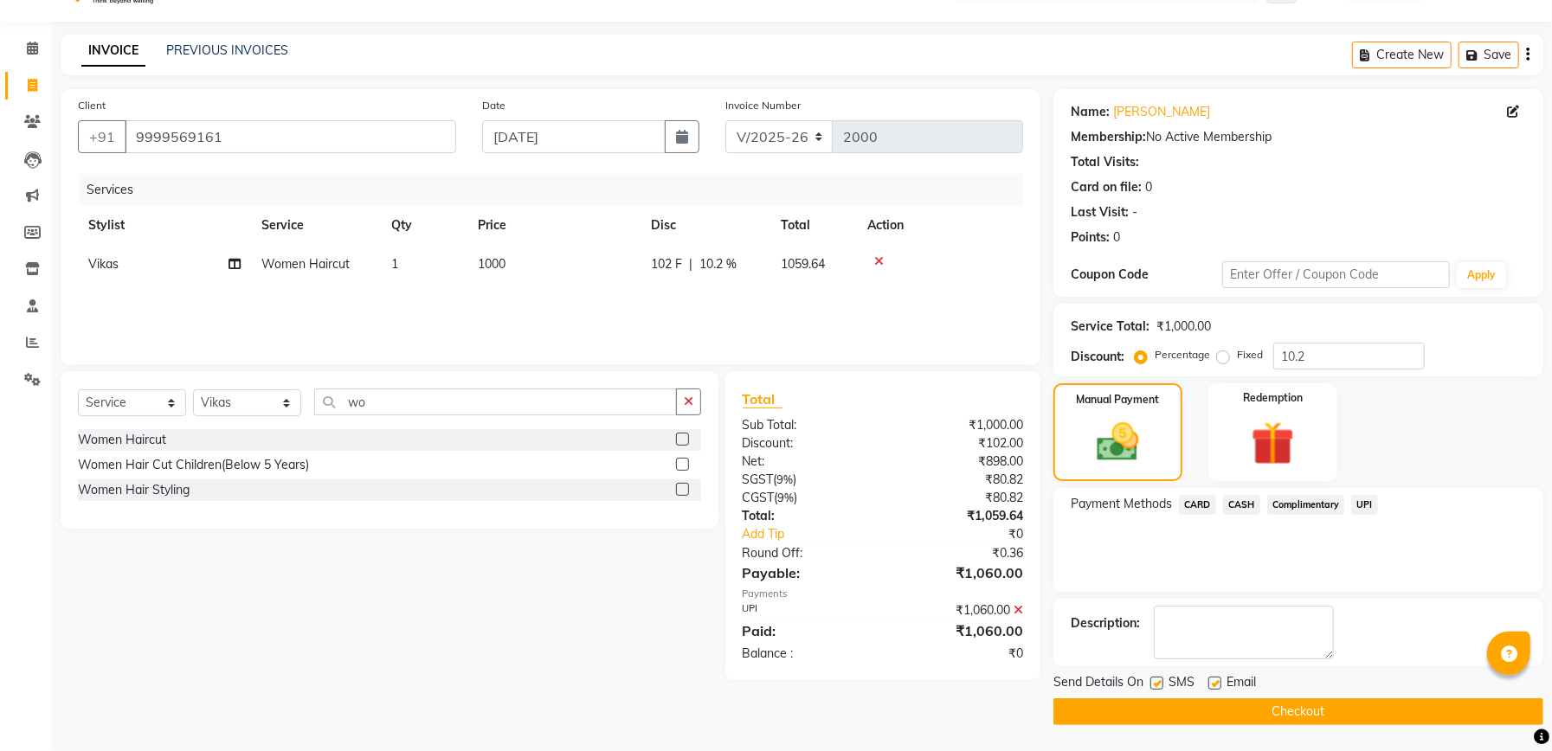
click at [1299, 711] on button "Checkout" at bounding box center [1298, 711] width 490 height 27
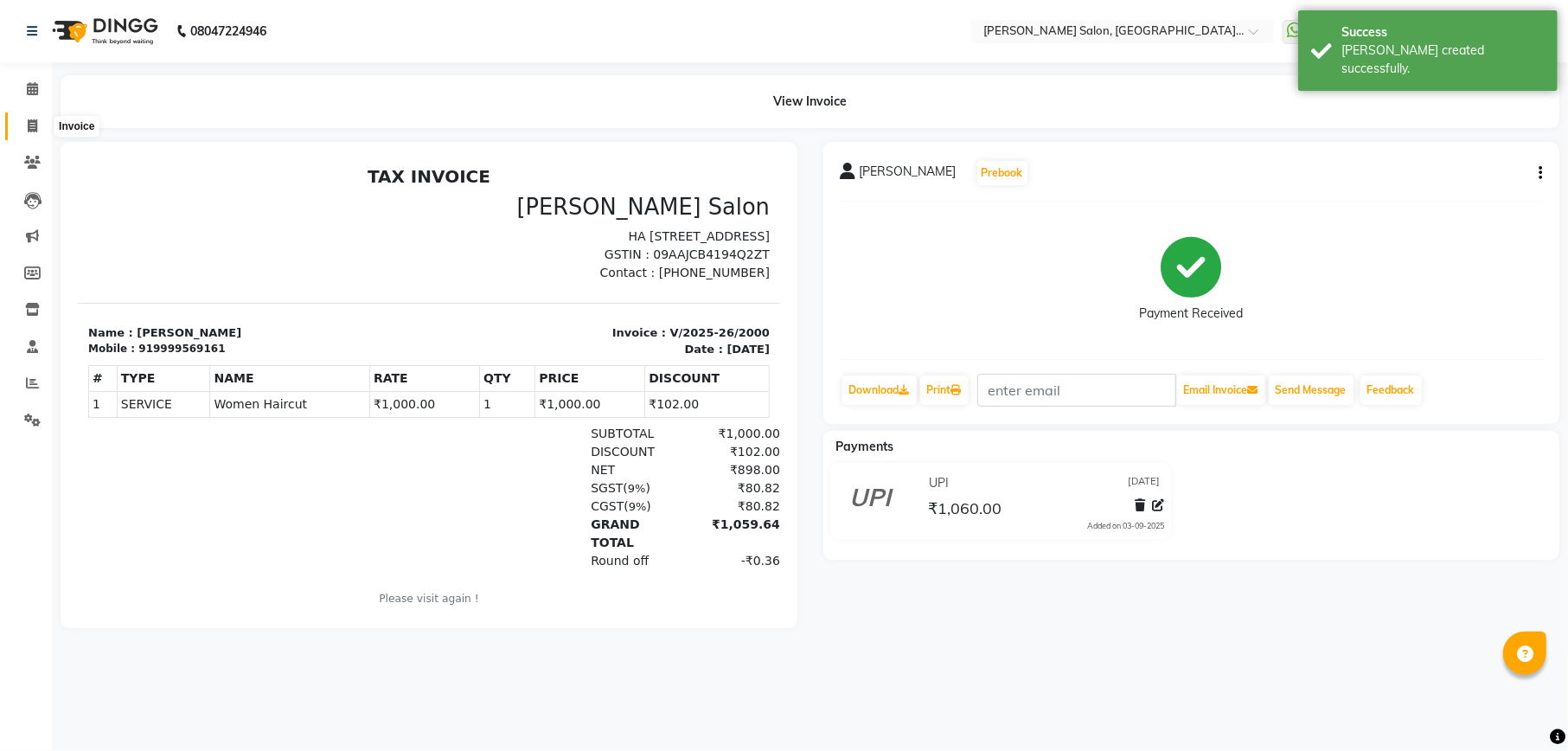
click at [23, 119] on span at bounding box center [32, 127] width 30 height 20
select select "service"
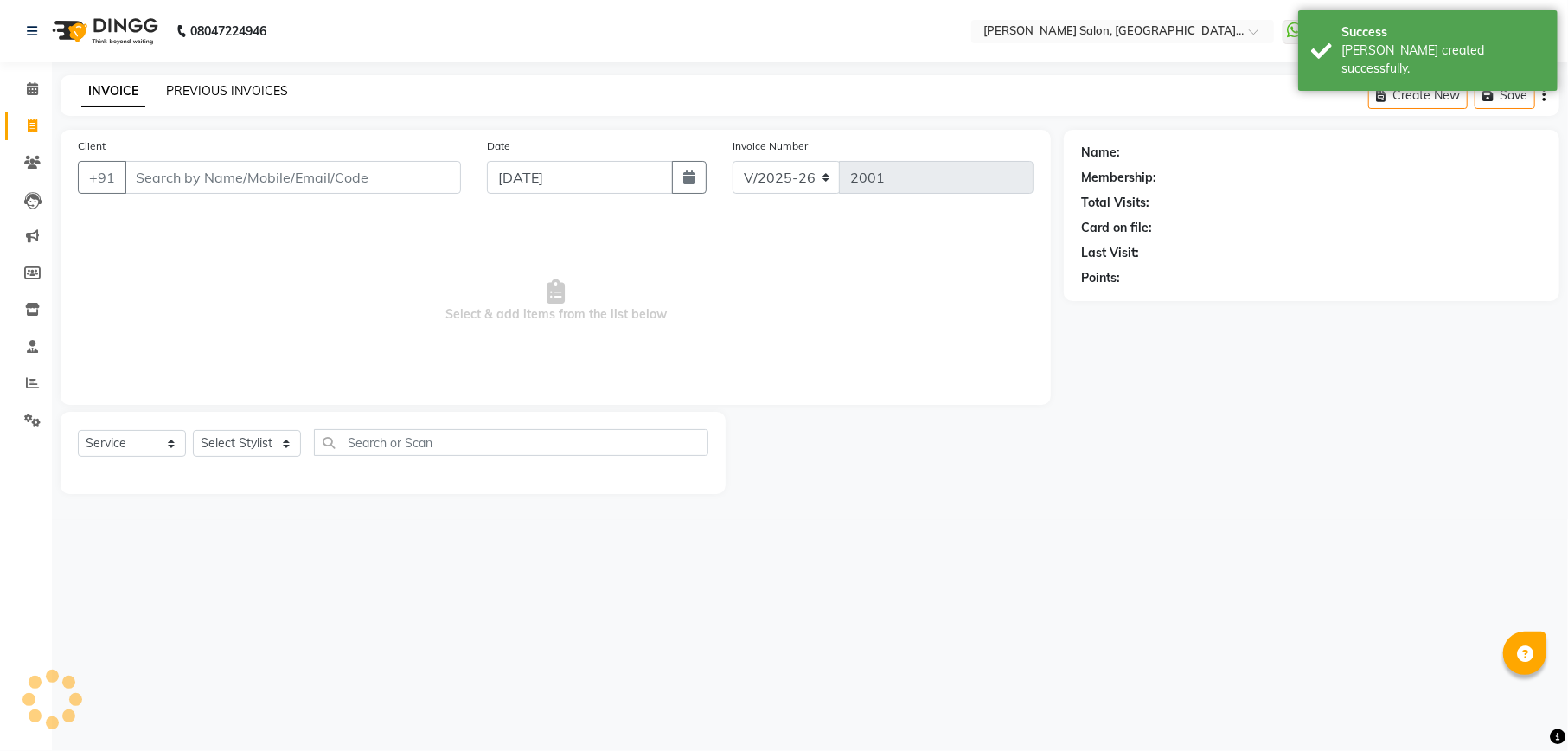
click at [246, 91] on link "PREVIOUS INVOICES" at bounding box center [227, 91] width 122 height 16
